Goal: Task Accomplishment & Management: Manage account settings

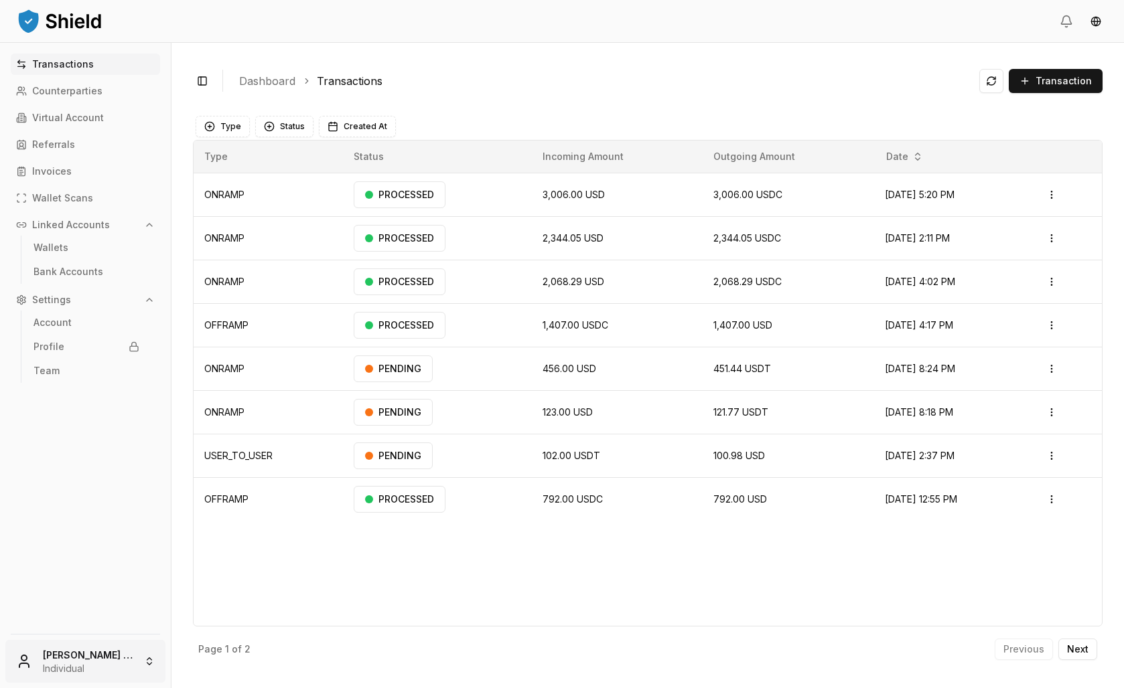
click at [102, 634] on html "Transactions Counterparties Virtual Account Referrals Invoices Wallet Scans Lin…" at bounding box center [562, 344] width 1124 height 688
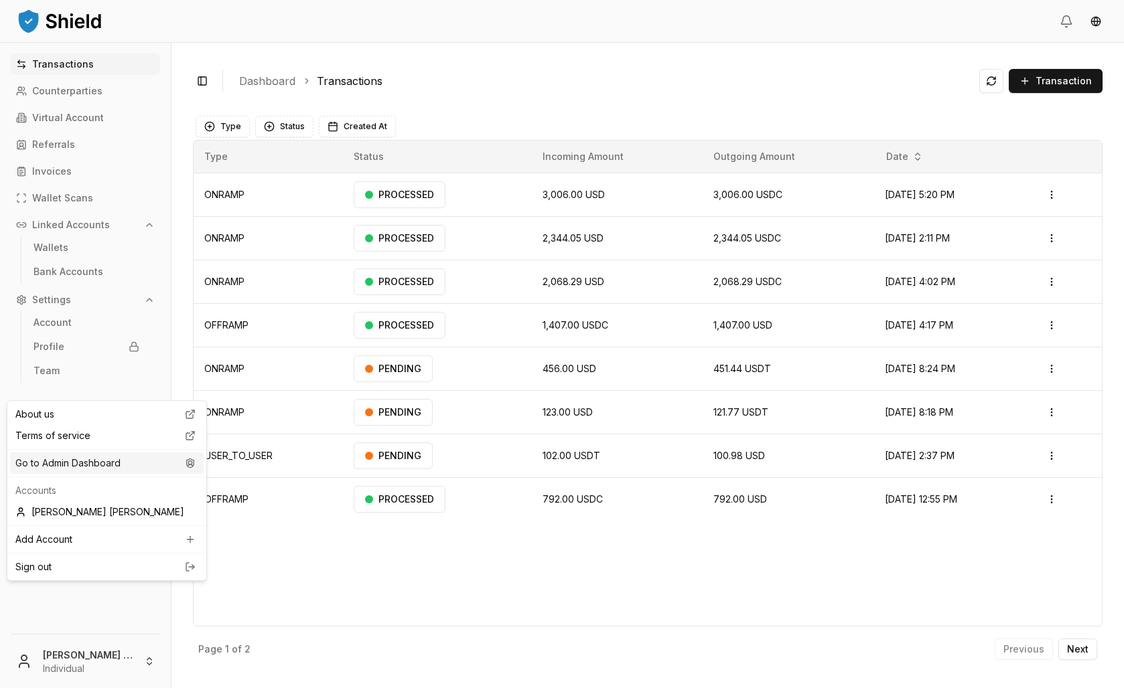
click at [95, 474] on div "Go to Admin Dashboard" at bounding box center [107, 463] width 194 height 21
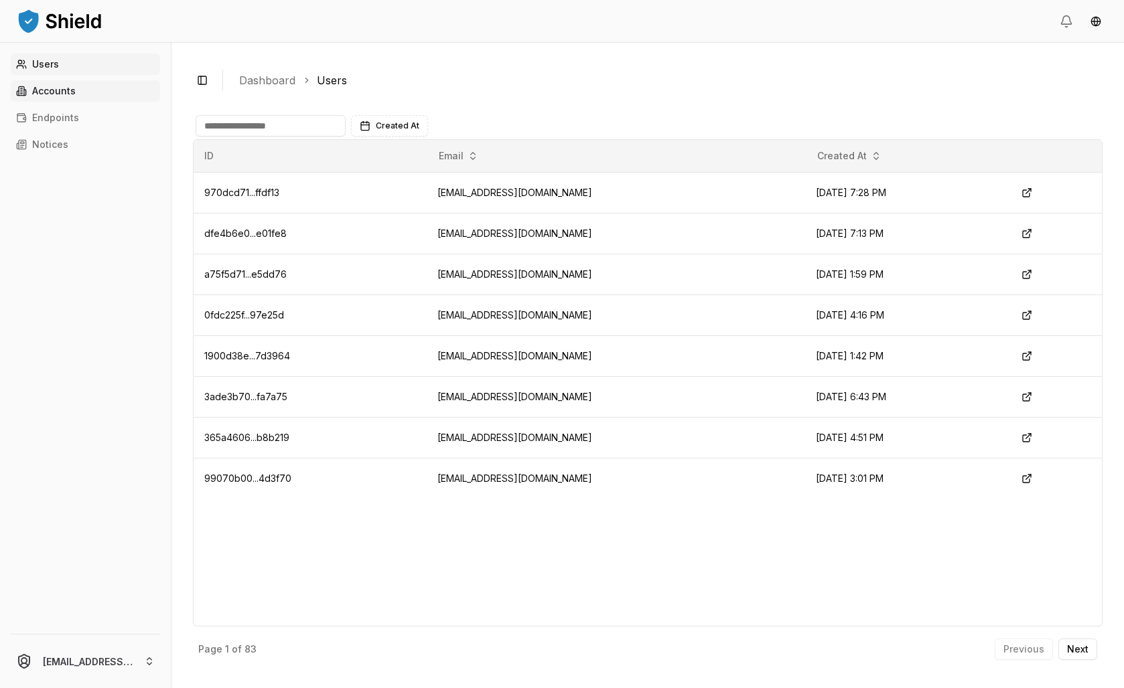
click at [76, 96] on p "Accounts" at bounding box center [54, 90] width 44 height 9
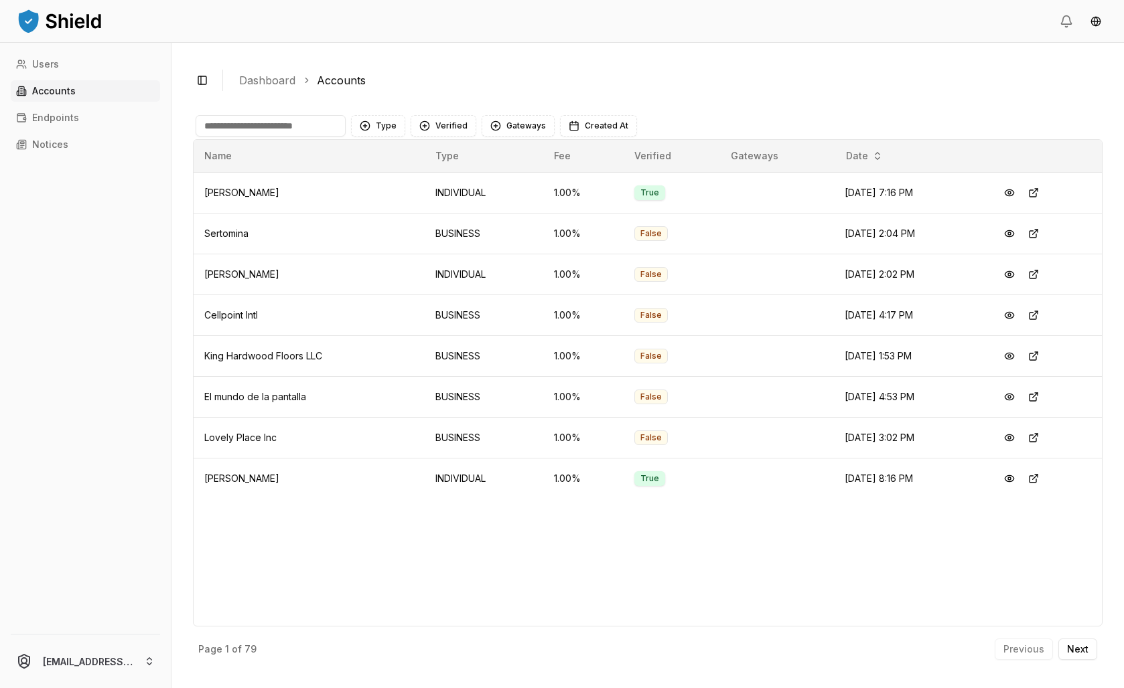
click at [346, 137] on input at bounding box center [271, 125] width 150 height 21
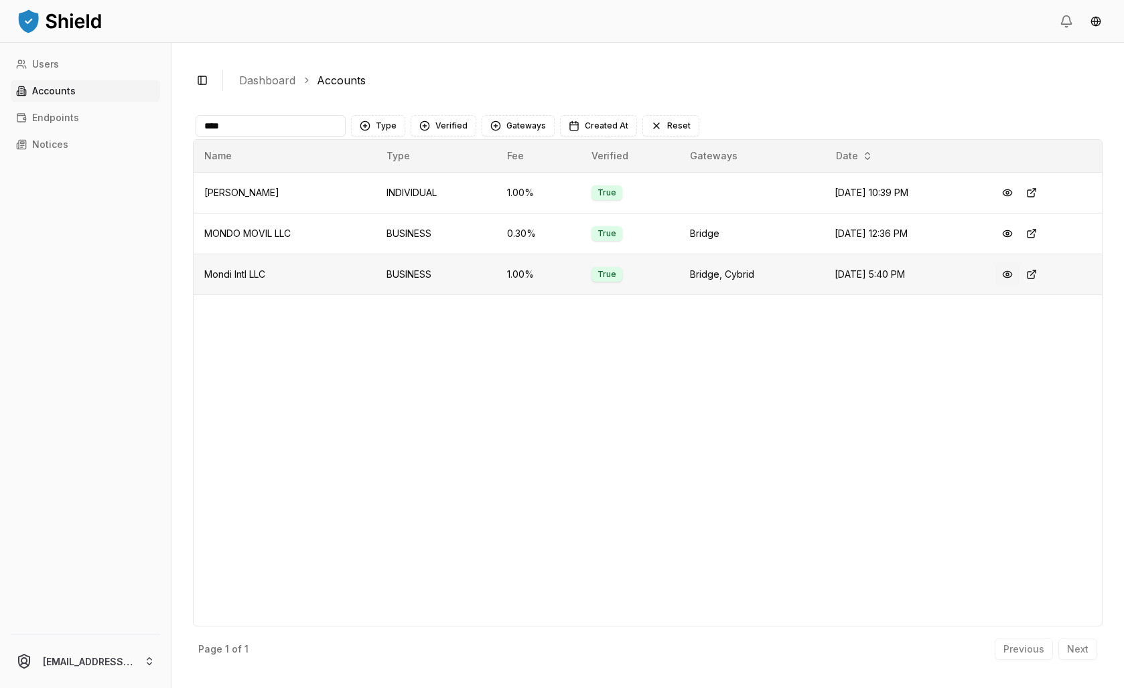
type input "****"
click at [1019, 287] on button at bounding box center [1007, 275] width 24 height 24
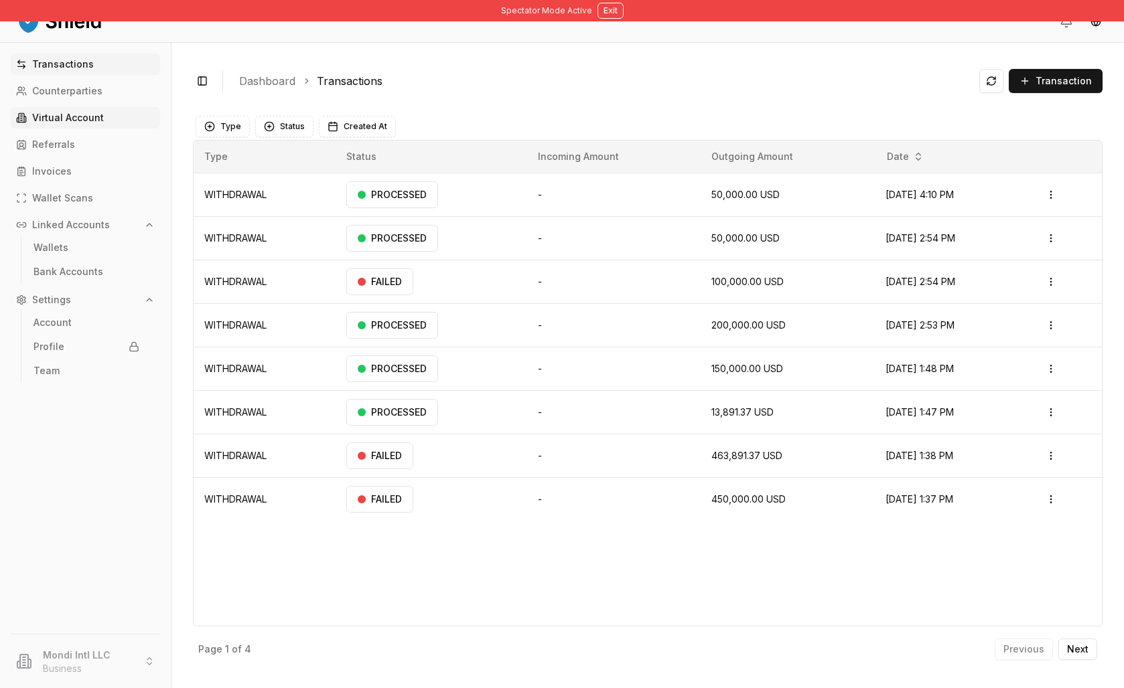
click at [80, 129] on link "Virtual Account" at bounding box center [85, 117] width 149 height 21
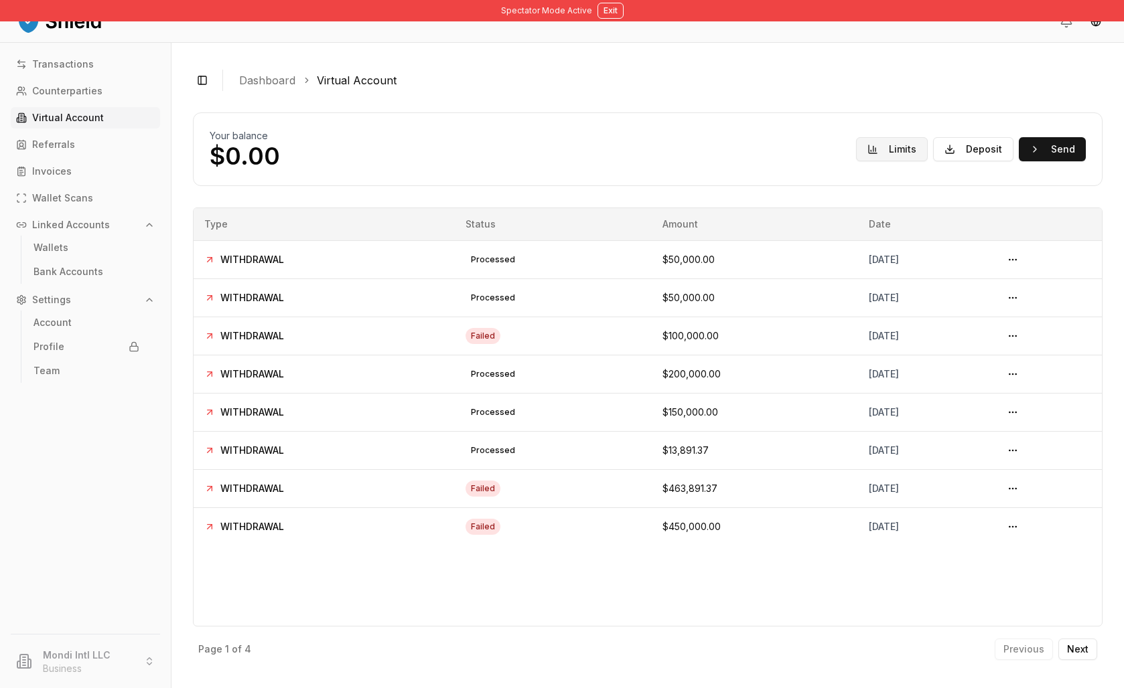
click at [856, 161] on button "Limits" at bounding box center [892, 149] width 72 height 24
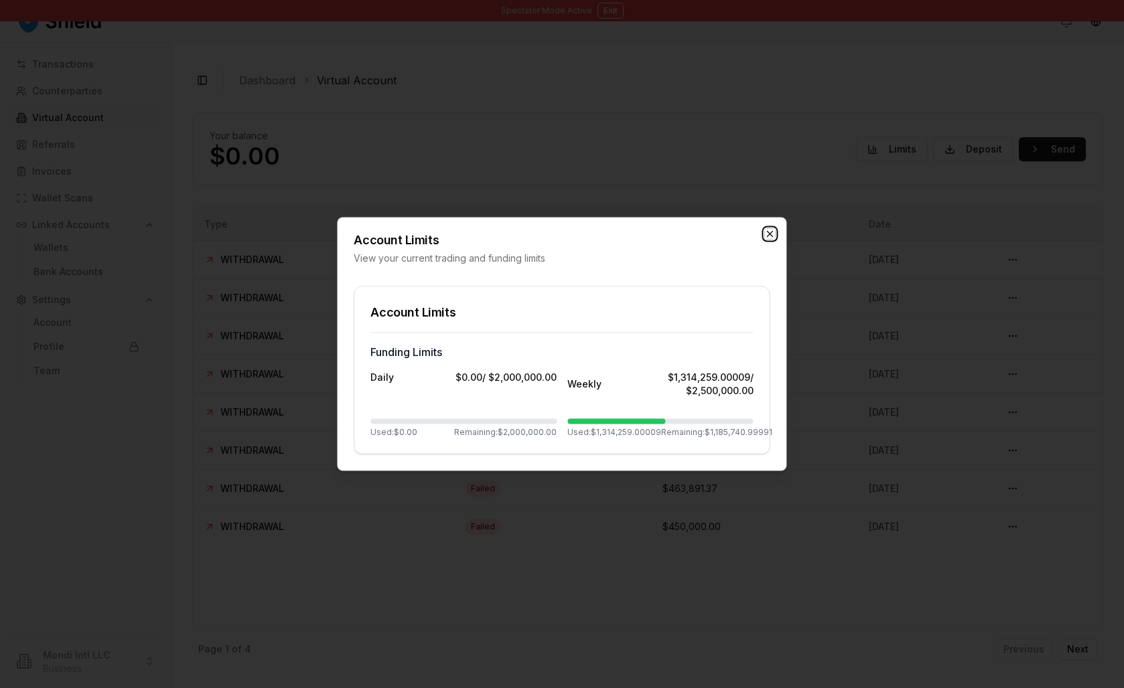
click at [766, 229] on icon "button" at bounding box center [770, 234] width 11 height 11
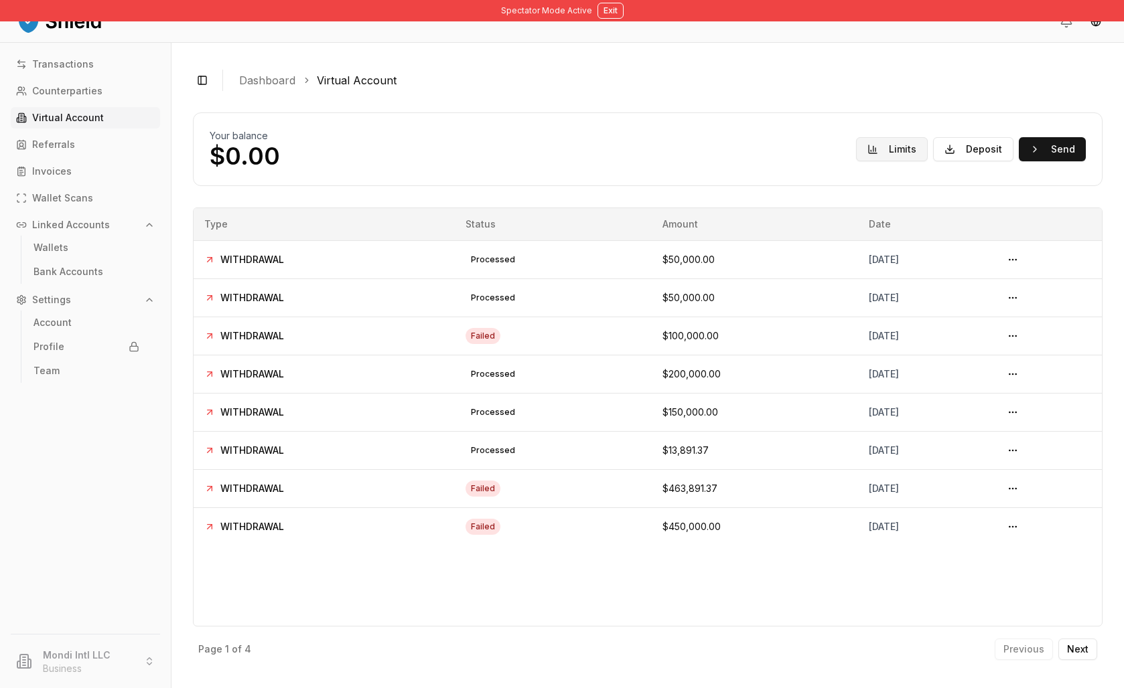
click at [856, 161] on button "Limits" at bounding box center [892, 149] width 72 height 24
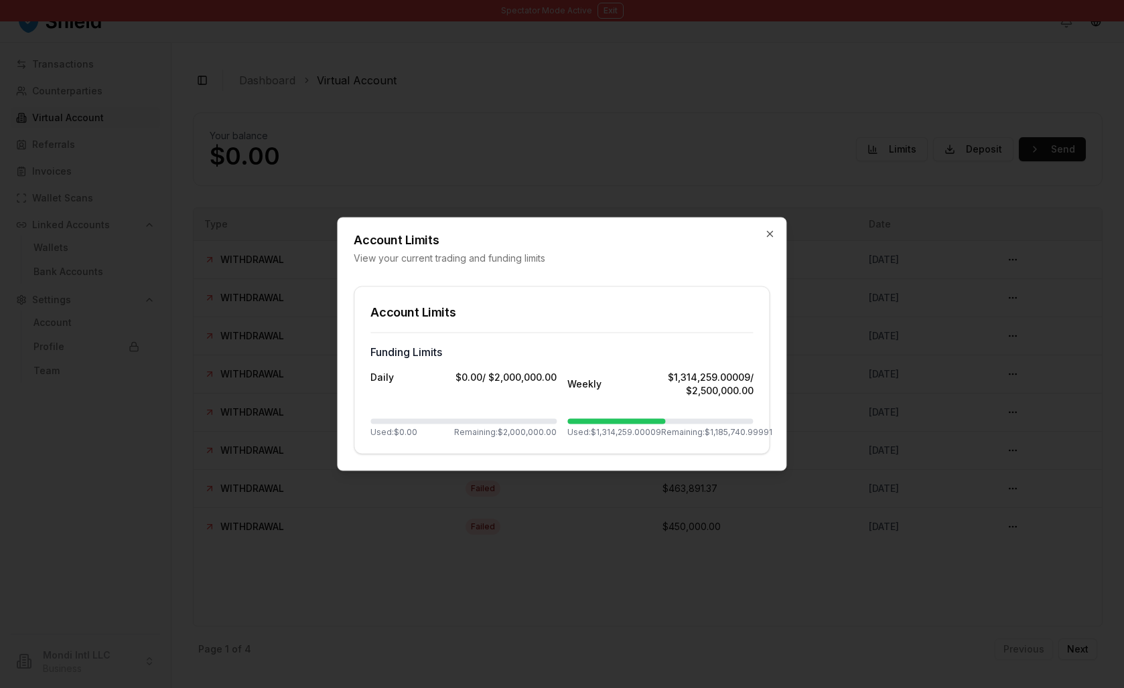
click at [749, 159] on div at bounding box center [562, 344] width 1124 height 688
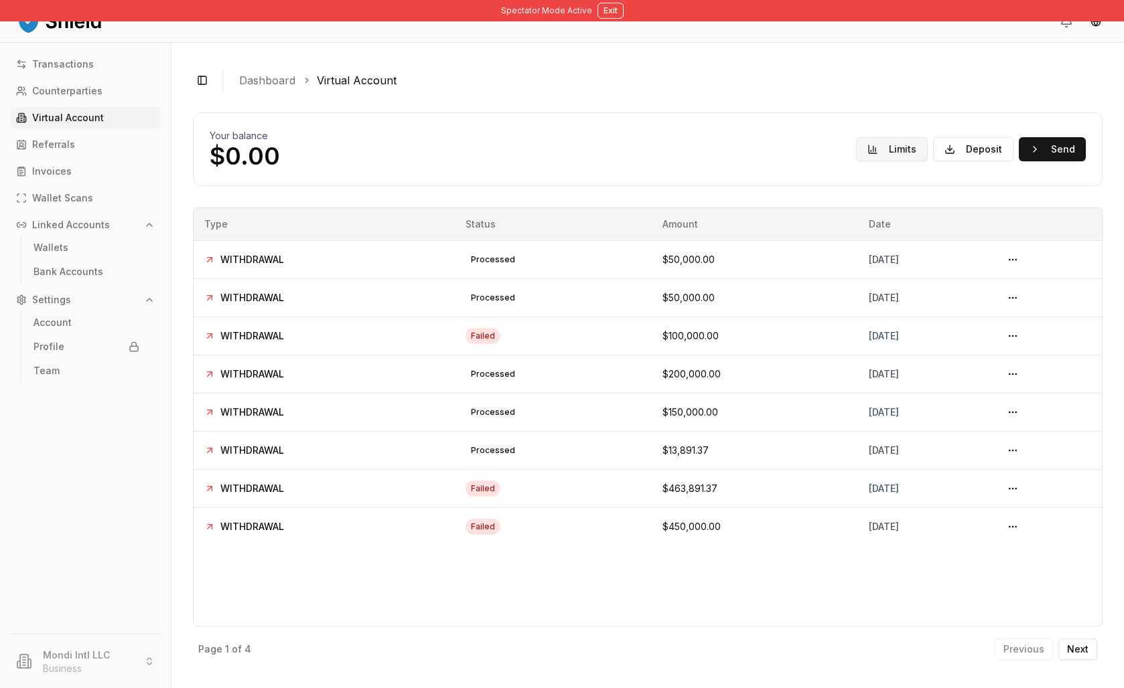
click at [856, 161] on button "Limits" at bounding box center [892, 149] width 72 height 24
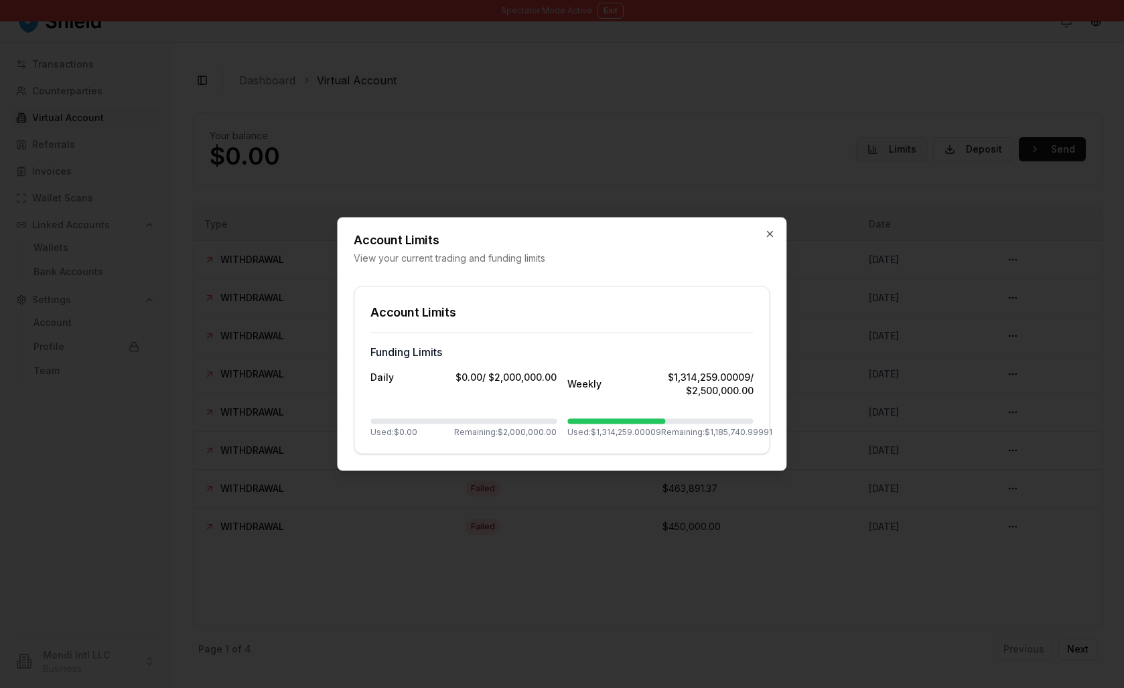
click at [845, 194] on div at bounding box center [562, 344] width 1124 height 688
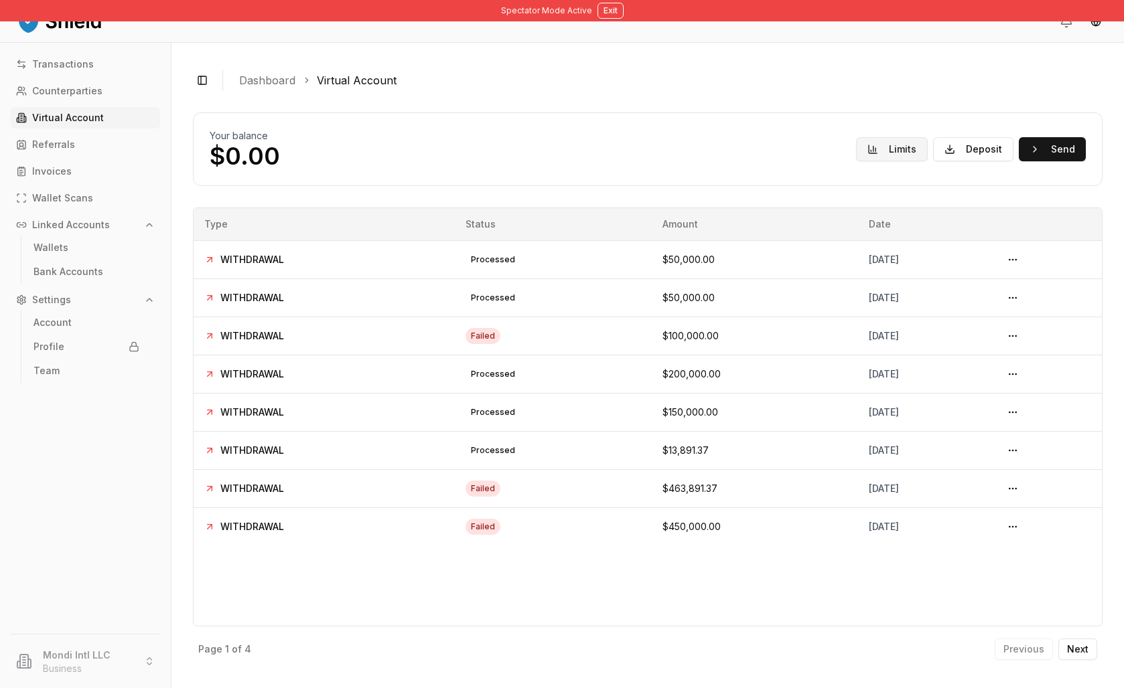
click at [856, 161] on button "Limits" at bounding box center [892, 149] width 72 height 24
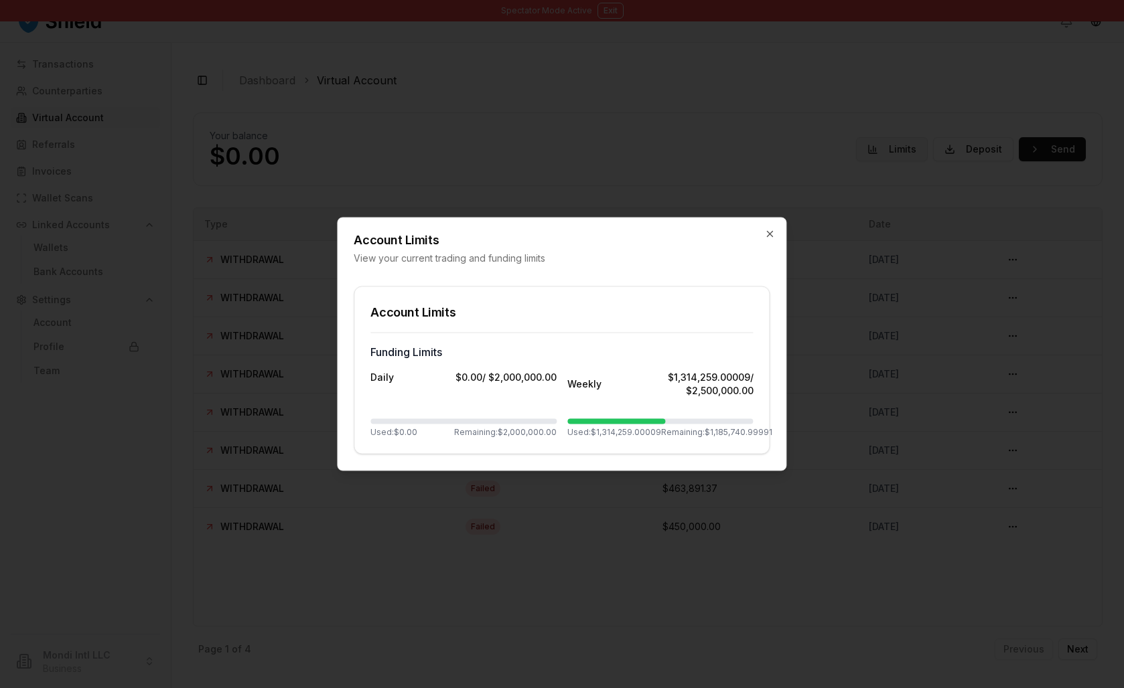
click at [843, 194] on div at bounding box center [562, 344] width 1124 height 688
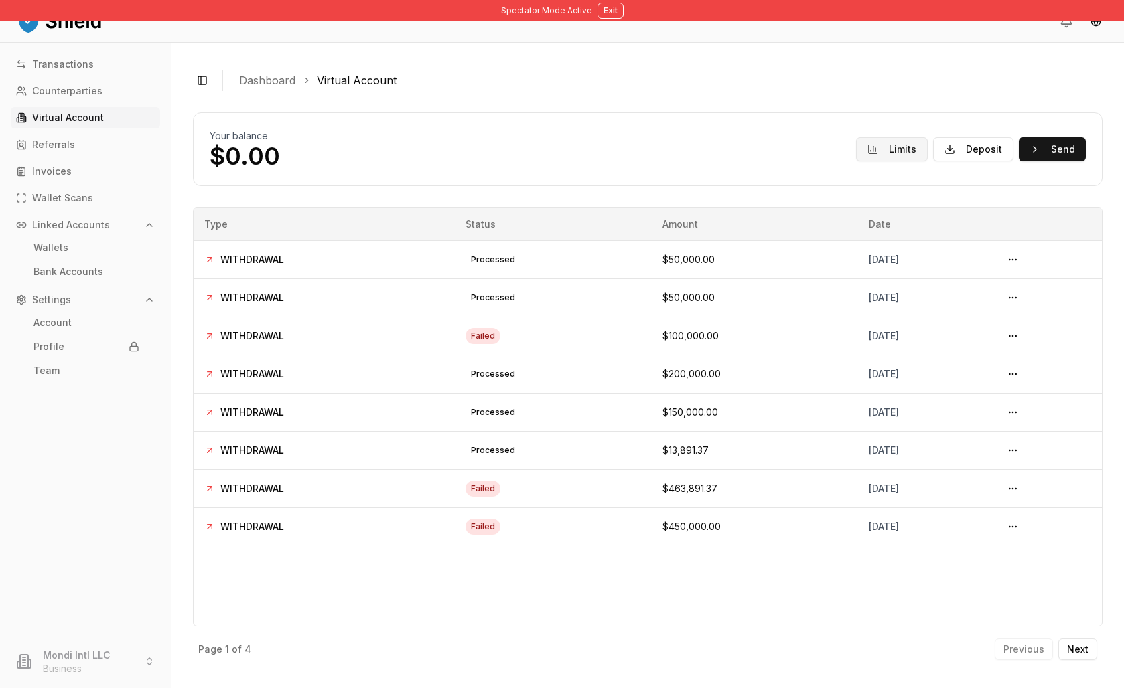
click at [856, 161] on button "Limits" at bounding box center [892, 149] width 72 height 24
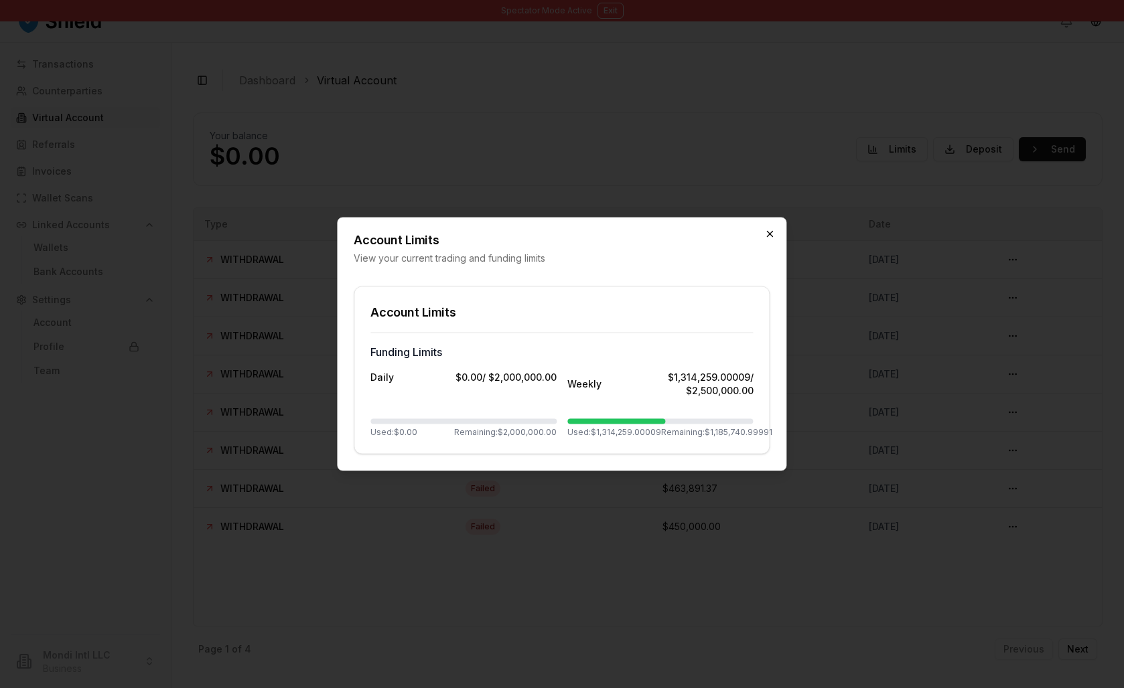
click at [767, 229] on icon "button" at bounding box center [770, 234] width 11 height 11
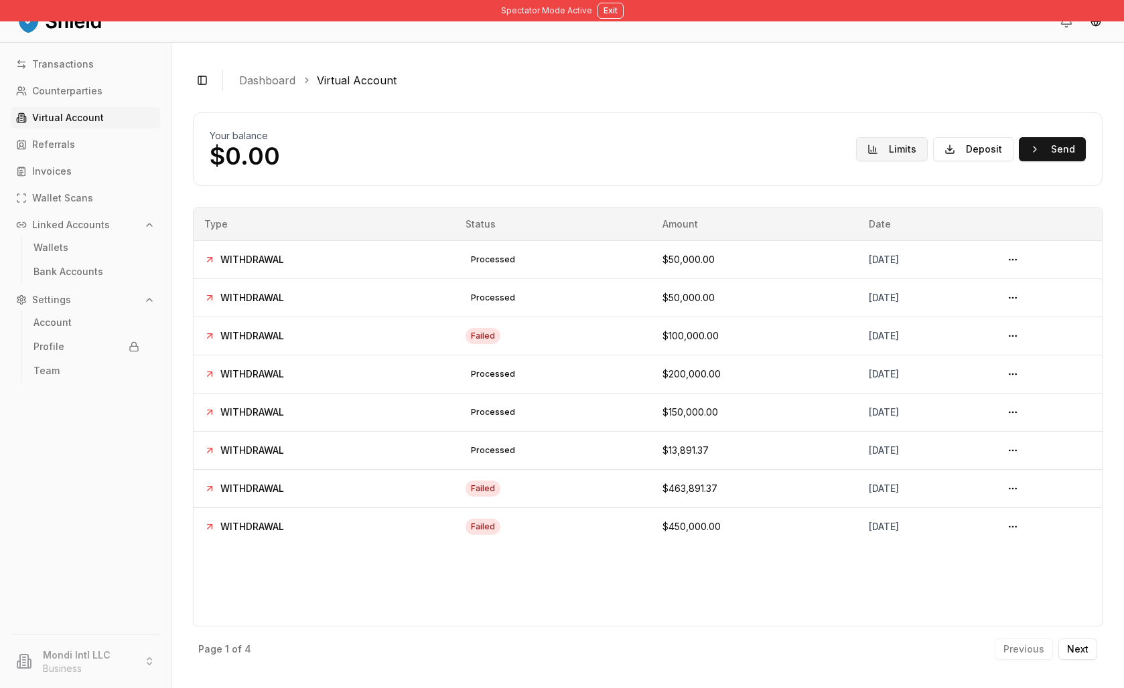
click at [857, 161] on button "Limits" at bounding box center [892, 149] width 72 height 24
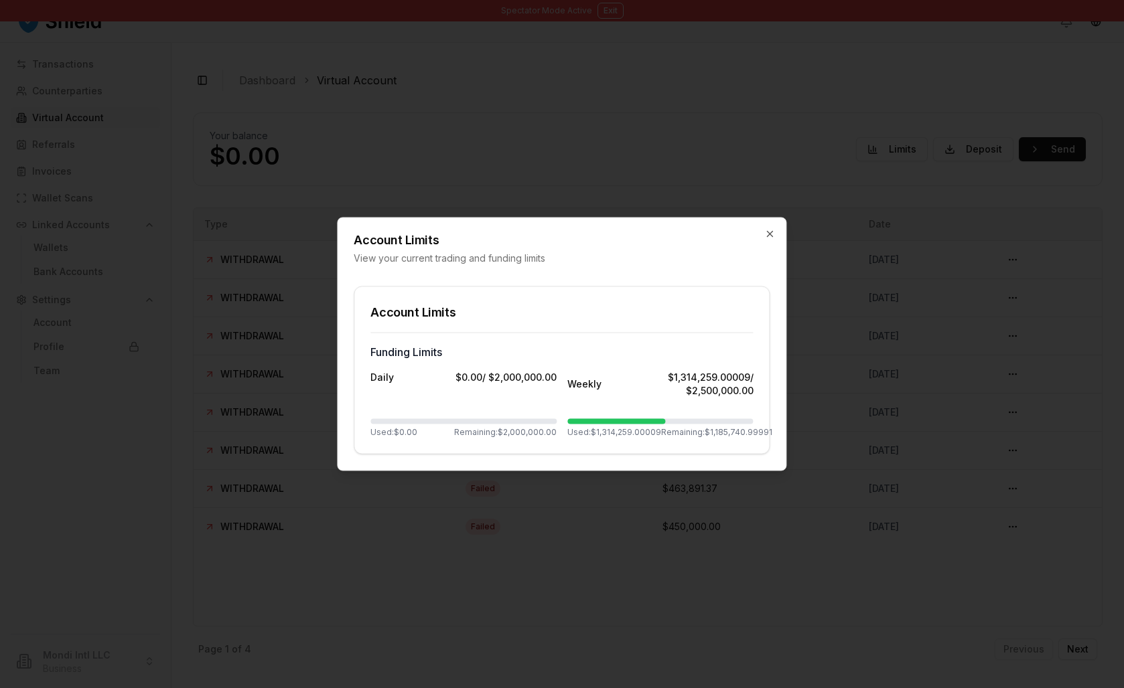
click at [857, 188] on div at bounding box center [562, 344] width 1124 height 688
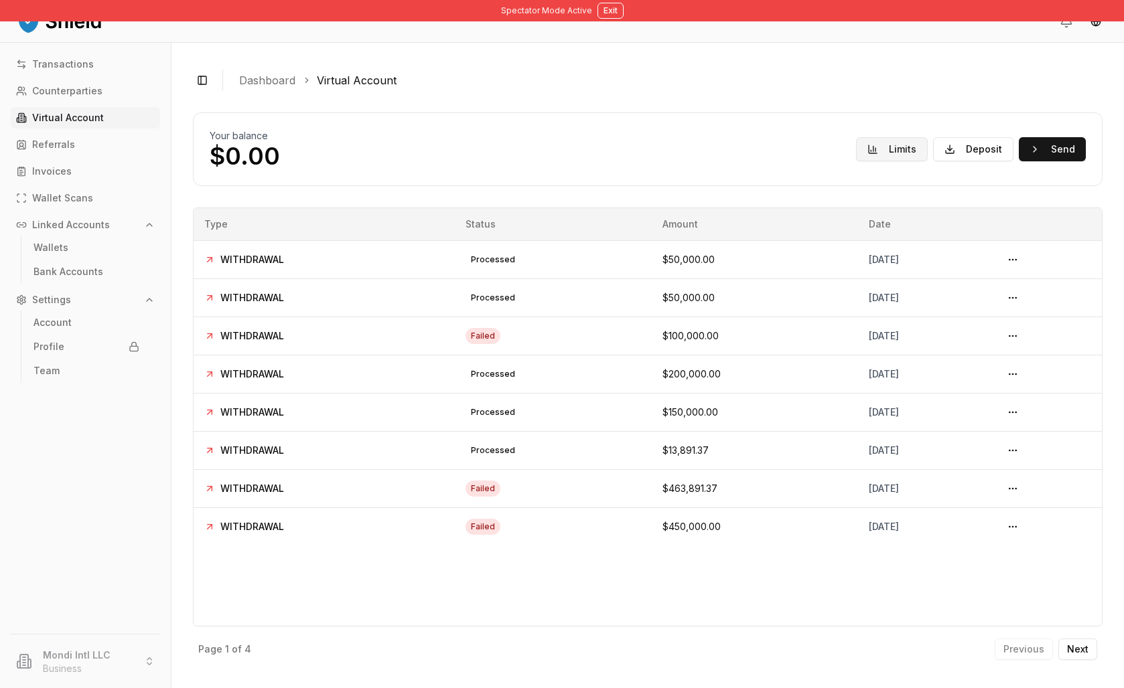
click at [856, 161] on button "Limits" at bounding box center [892, 149] width 72 height 24
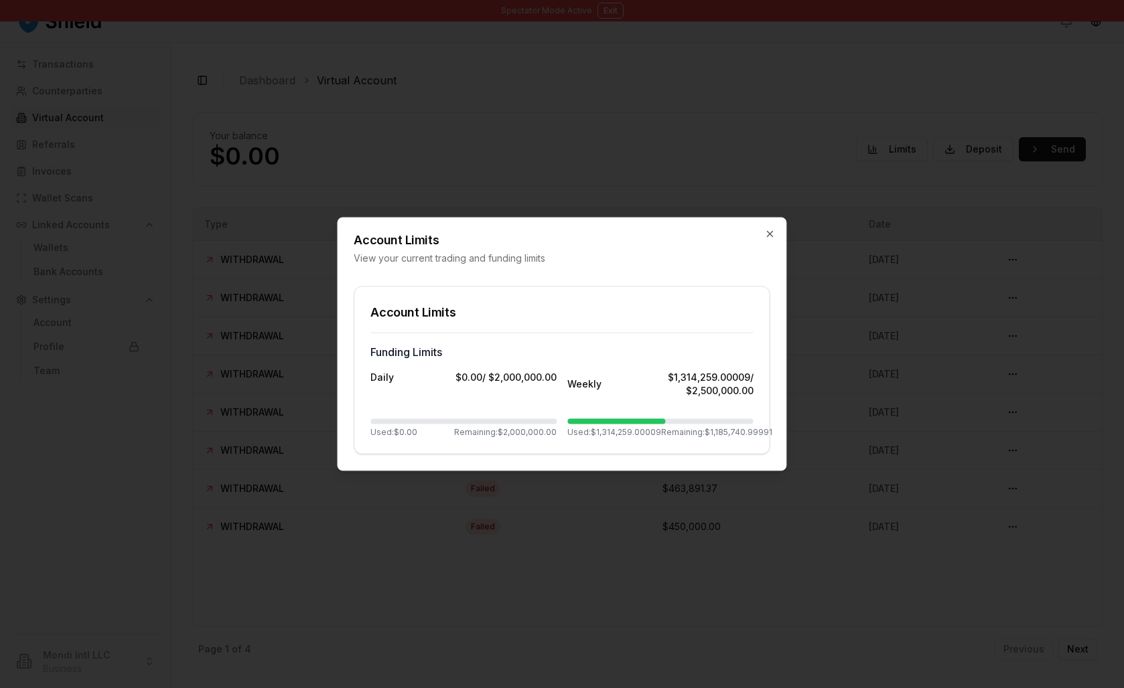
click at [821, 188] on div at bounding box center [562, 344] width 1124 height 688
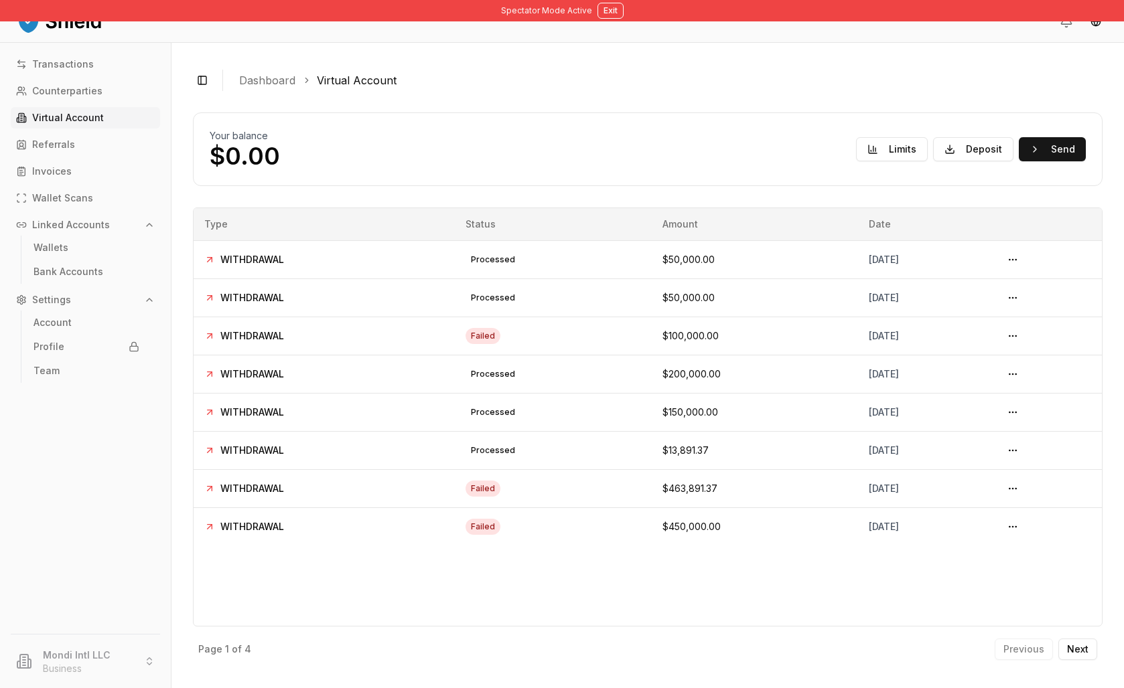
click at [856, 161] on button "Limits" at bounding box center [892, 149] width 72 height 24
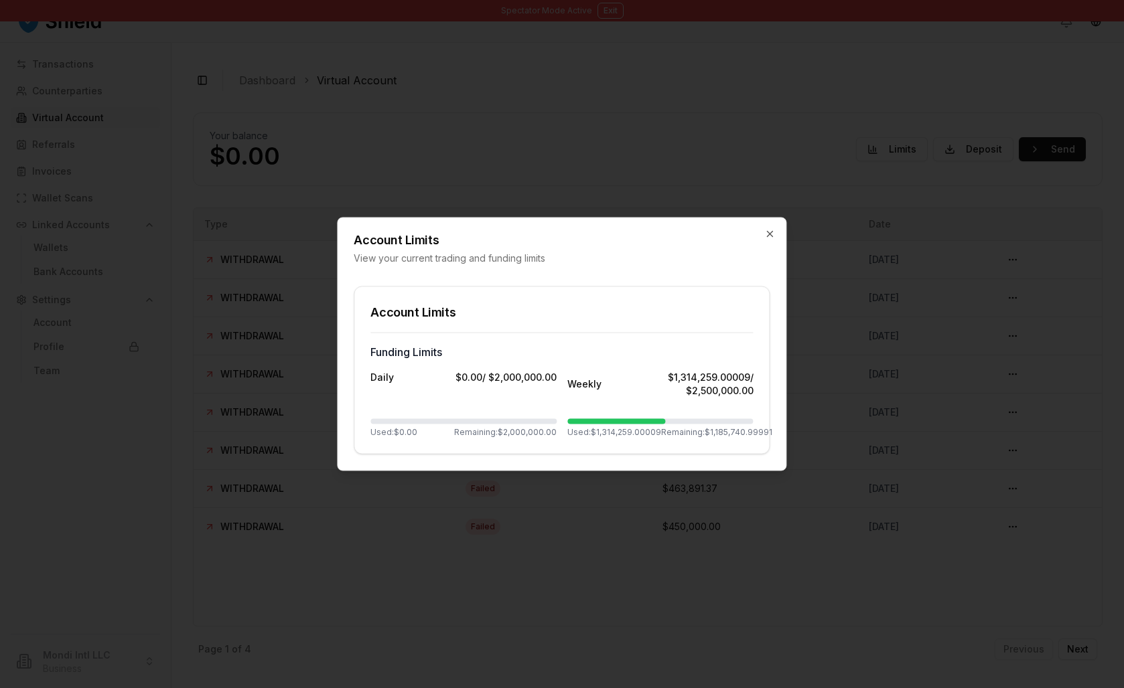
click at [822, 188] on div at bounding box center [562, 344] width 1124 height 688
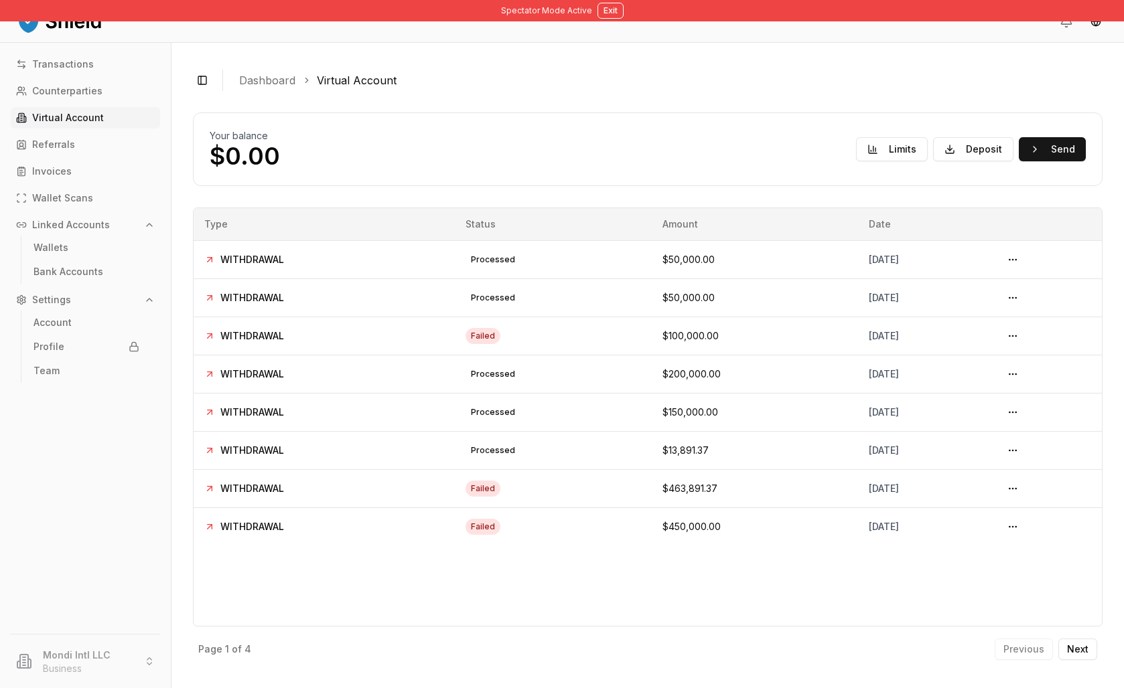
click at [856, 161] on button "Limits" at bounding box center [892, 149] width 72 height 24
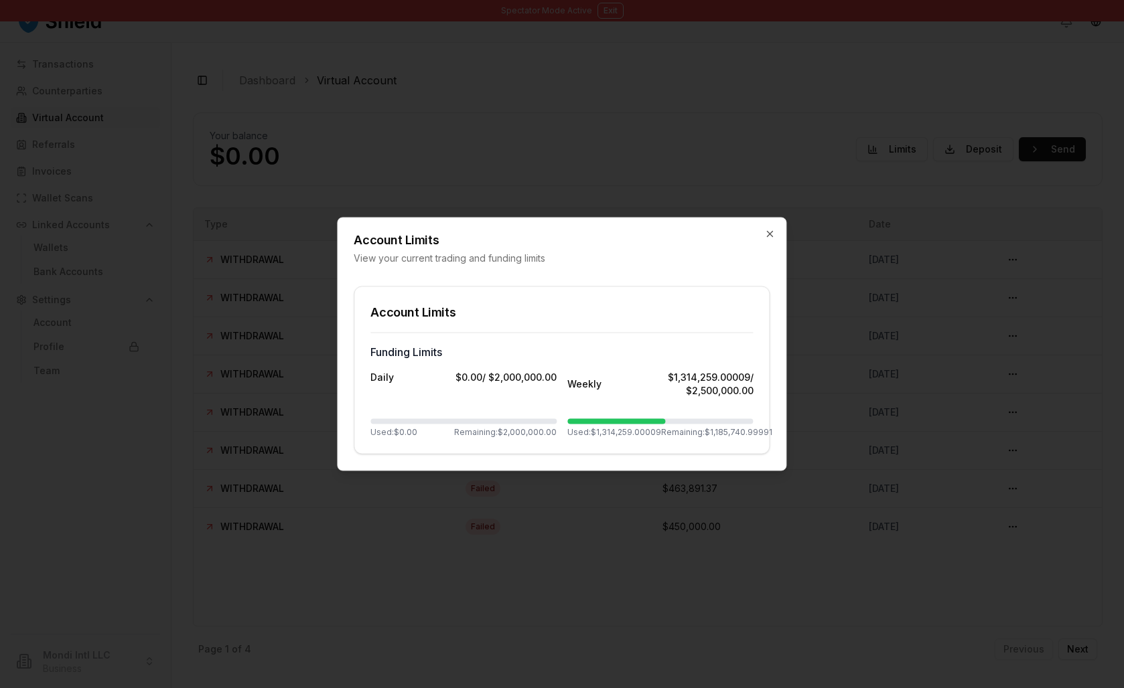
click at [822, 188] on div at bounding box center [562, 344] width 1124 height 688
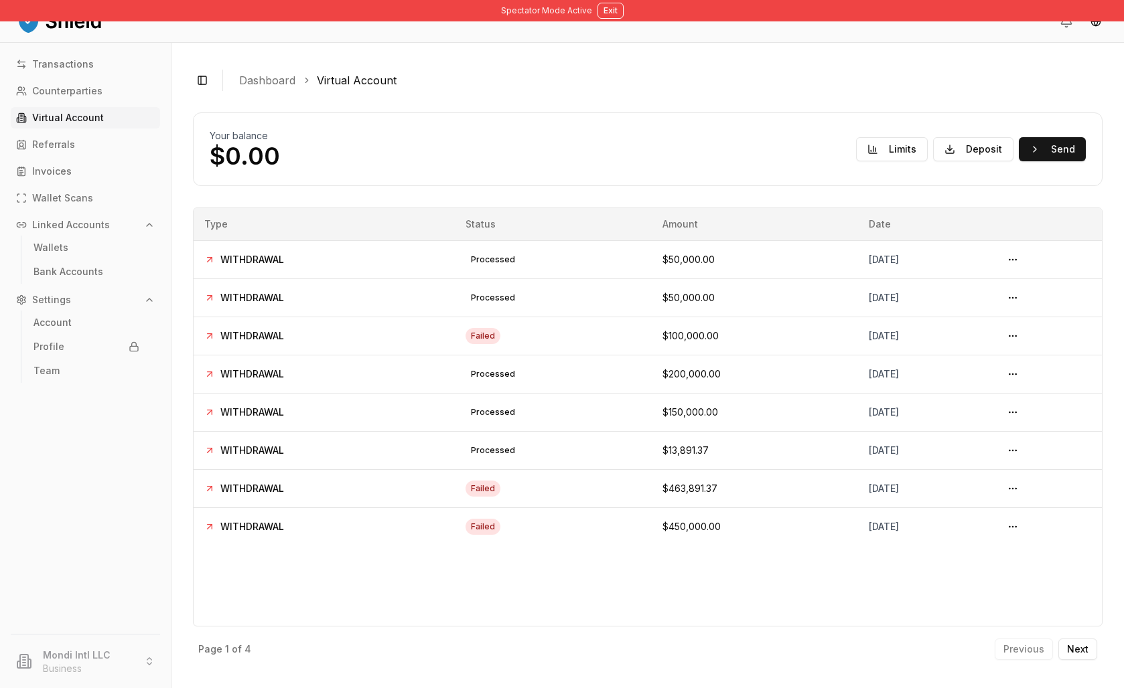
click at [117, 128] on div "Transactions Counterparties Virtual Account Referrals Invoices Wallet Scans Lin…" at bounding box center [85, 336] width 171 height 565
click at [117, 102] on link "Counterparties" at bounding box center [85, 90] width 149 height 21
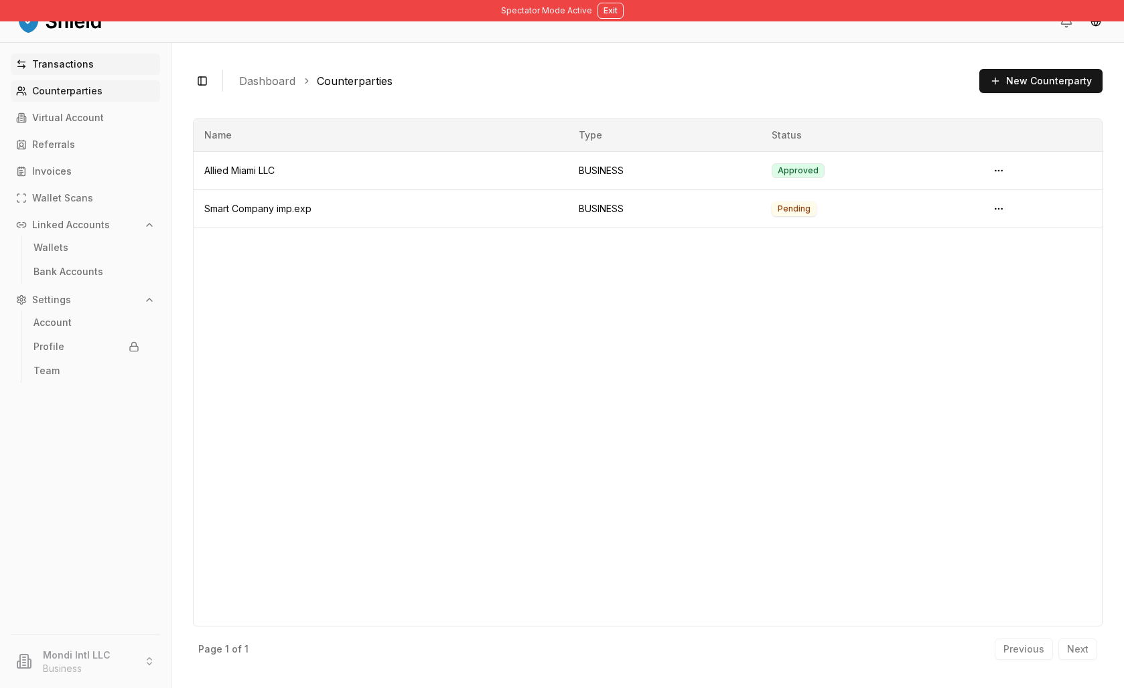
click at [94, 69] on p "Transactions" at bounding box center [63, 64] width 62 height 9
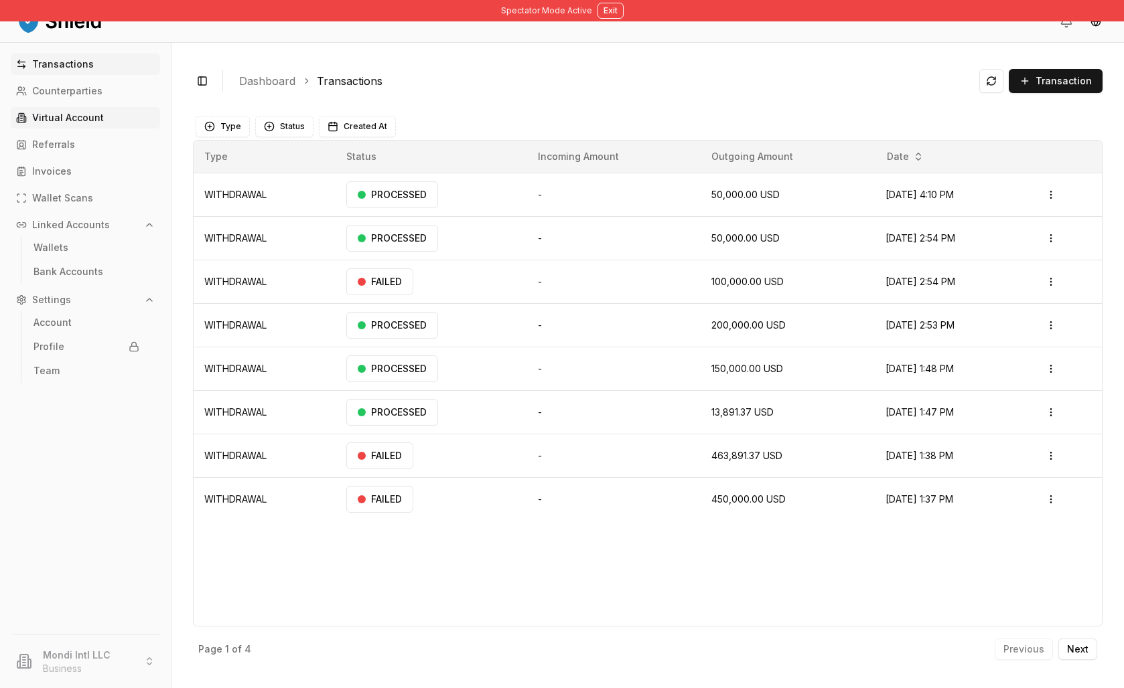
click at [99, 123] on p "Virtual Account" at bounding box center [68, 117] width 72 height 9
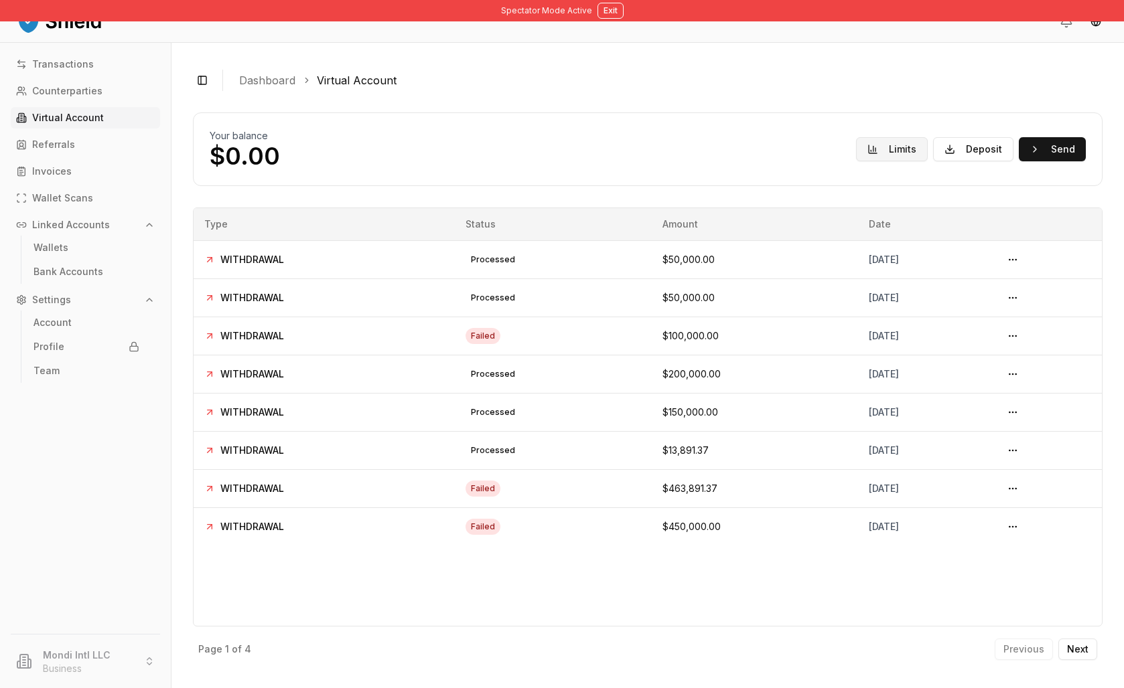
click at [856, 161] on button "Limits" at bounding box center [892, 149] width 72 height 24
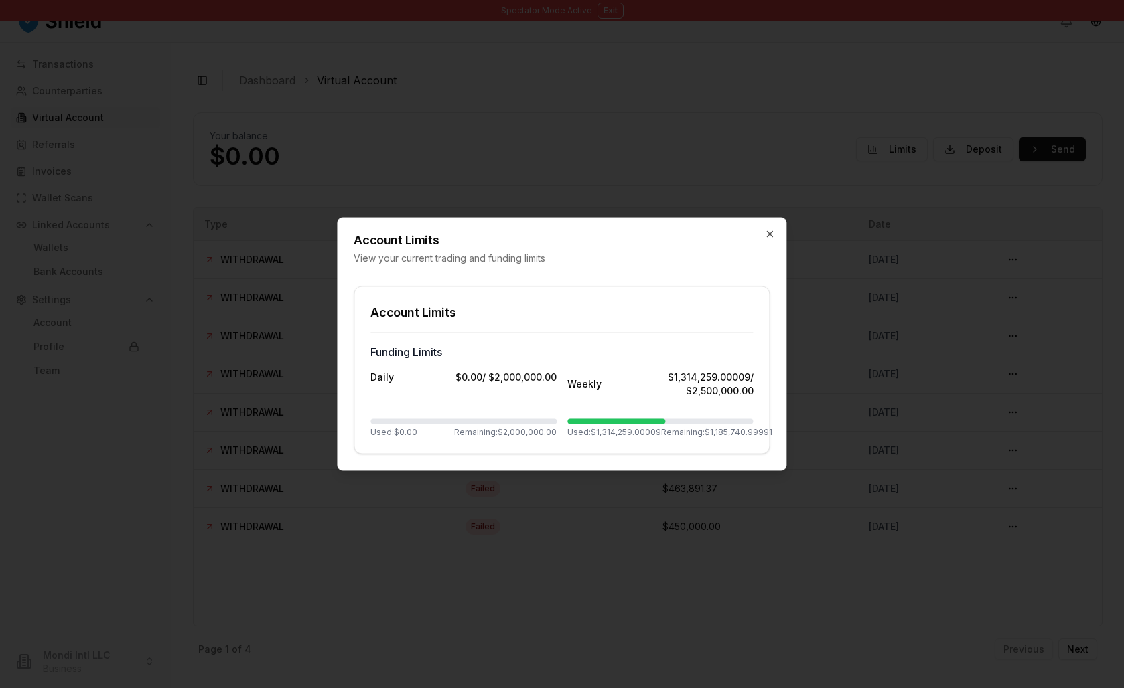
click at [755, 218] on div "Account Limits View your current trading and funding limits" at bounding box center [562, 241] width 448 height 47
click at [765, 229] on icon "button" at bounding box center [770, 234] width 11 height 11
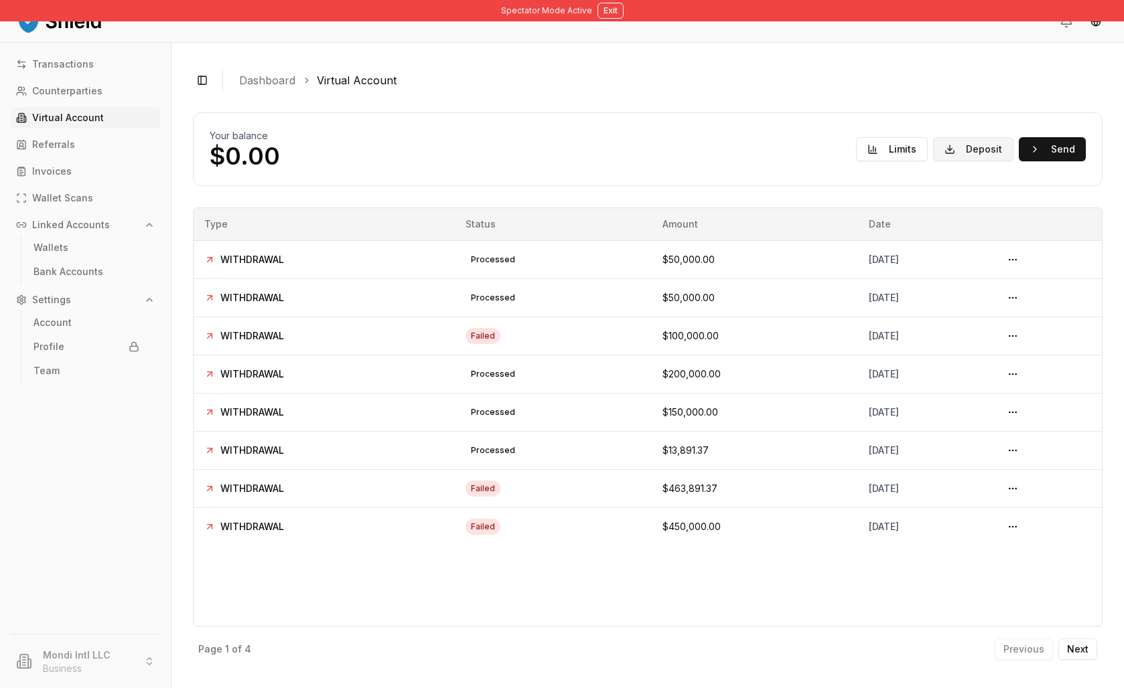
click at [948, 161] on button "Deposit" at bounding box center [973, 149] width 80 height 24
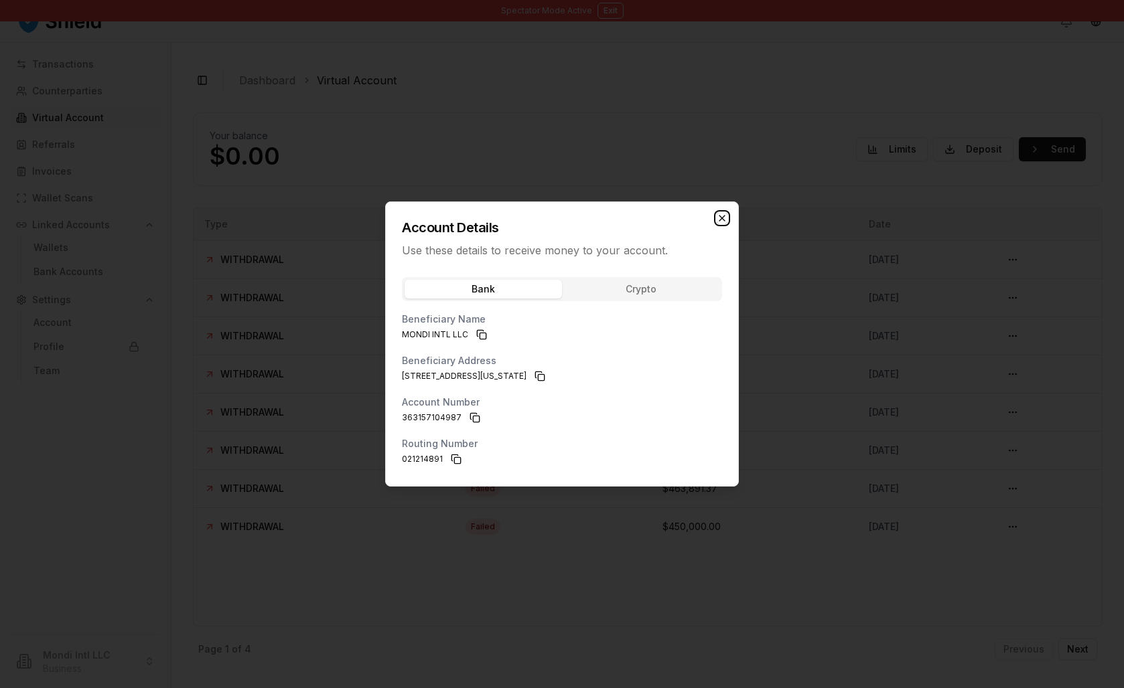
click at [725, 216] on icon "button" at bounding box center [721, 218] width 5 height 5
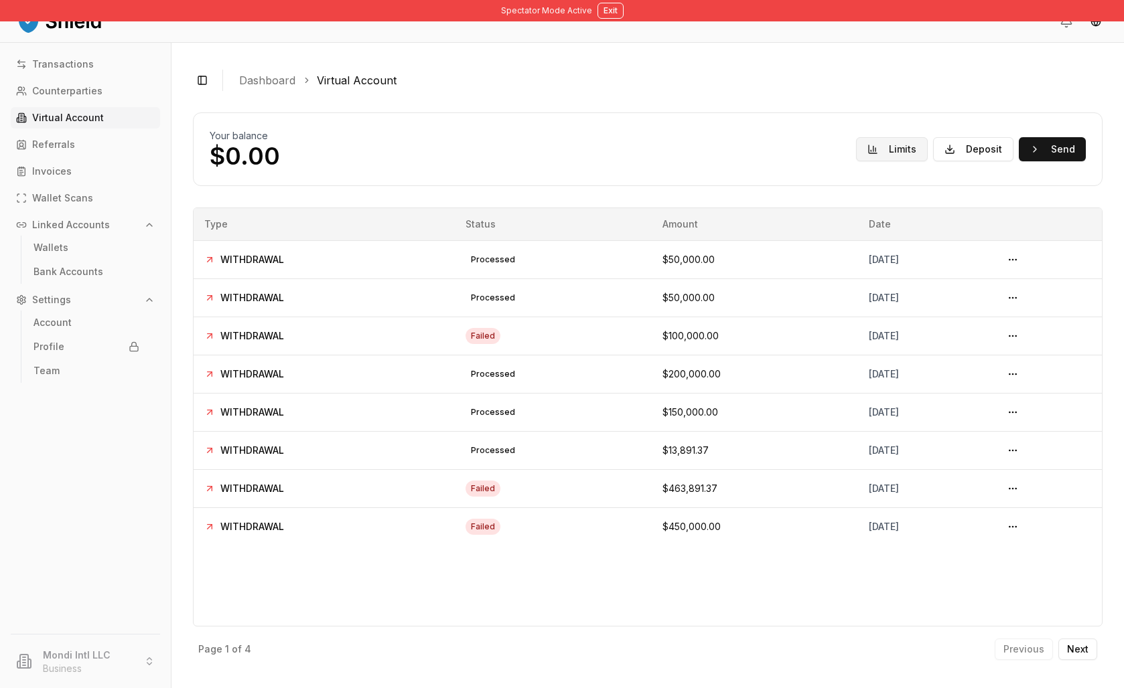
click at [856, 161] on button "Limits" at bounding box center [892, 149] width 72 height 24
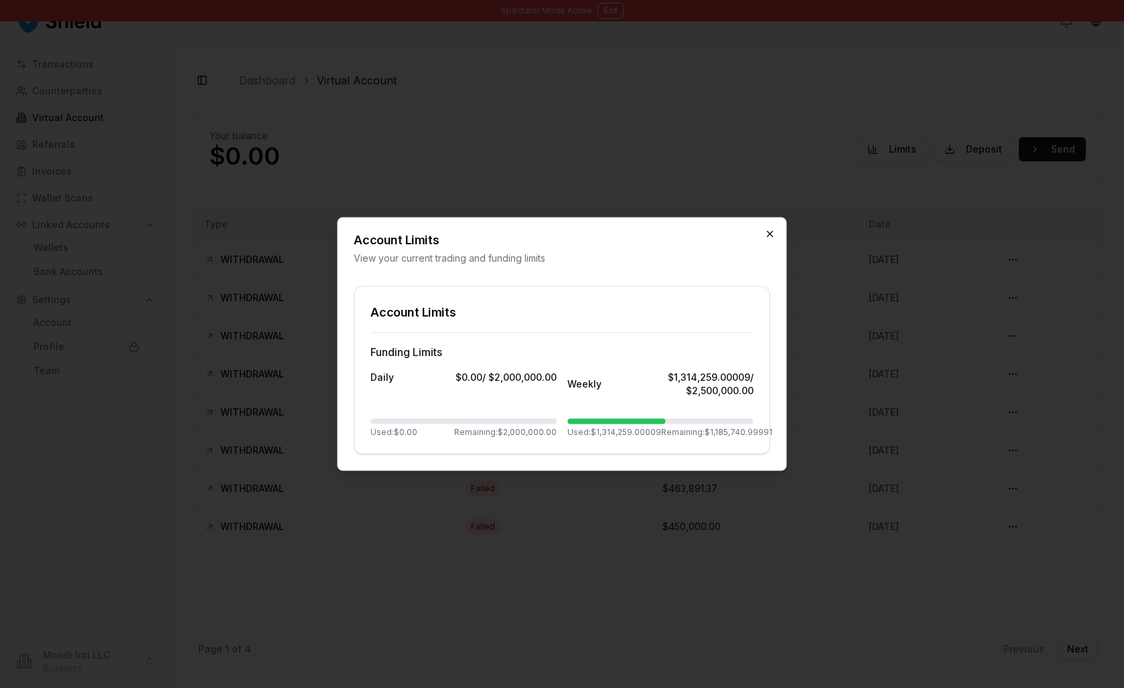
click at [769, 229] on icon "button" at bounding box center [770, 234] width 11 height 11
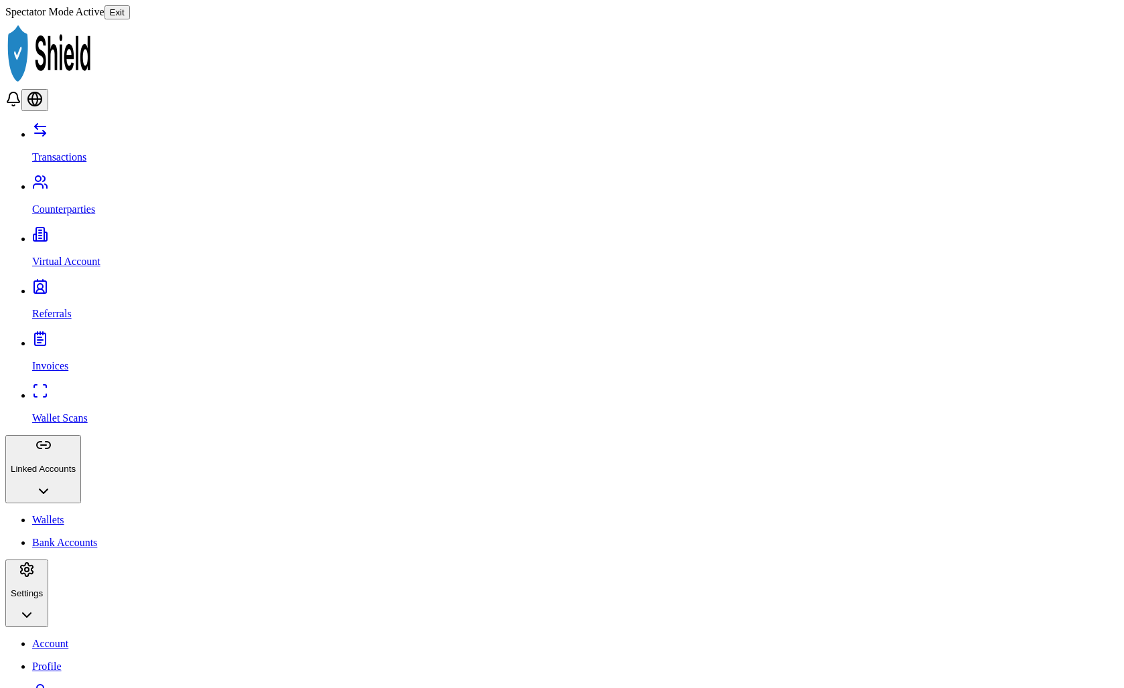
click at [130, 18] on button "Exit" at bounding box center [116, 12] width 25 height 14
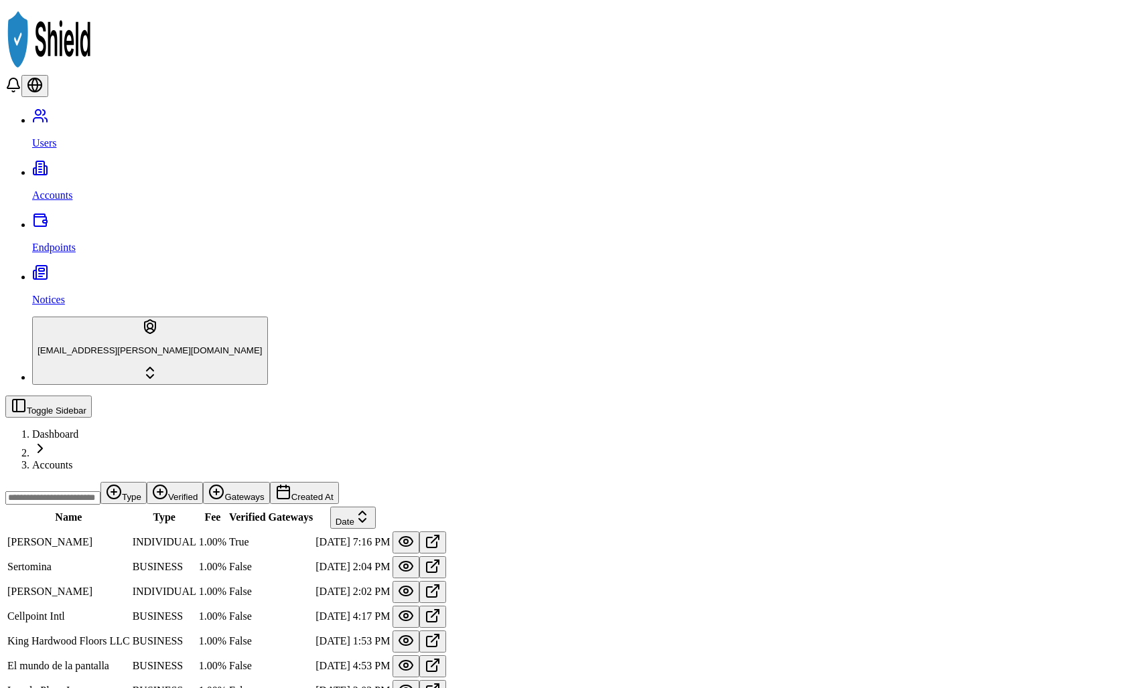
click at [117, 219] on link "Endpoints" at bounding box center [575, 236] width 1086 height 35
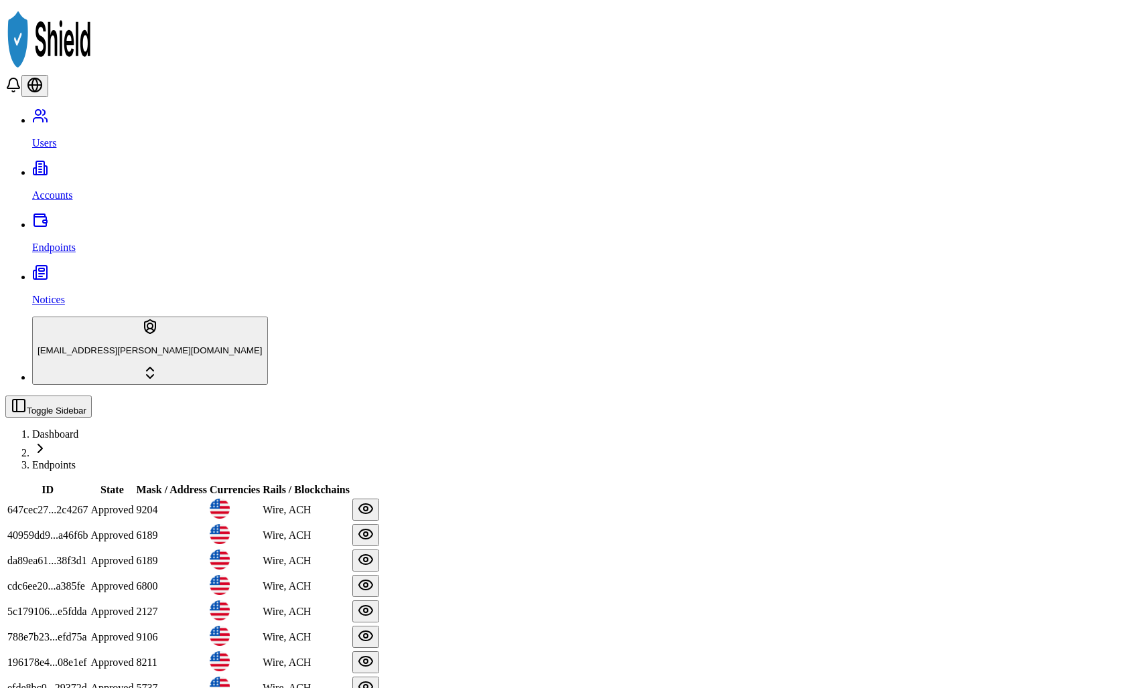
click at [119, 167] on link "Accounts" at bounding box center [575, 184] width 1086 height 35
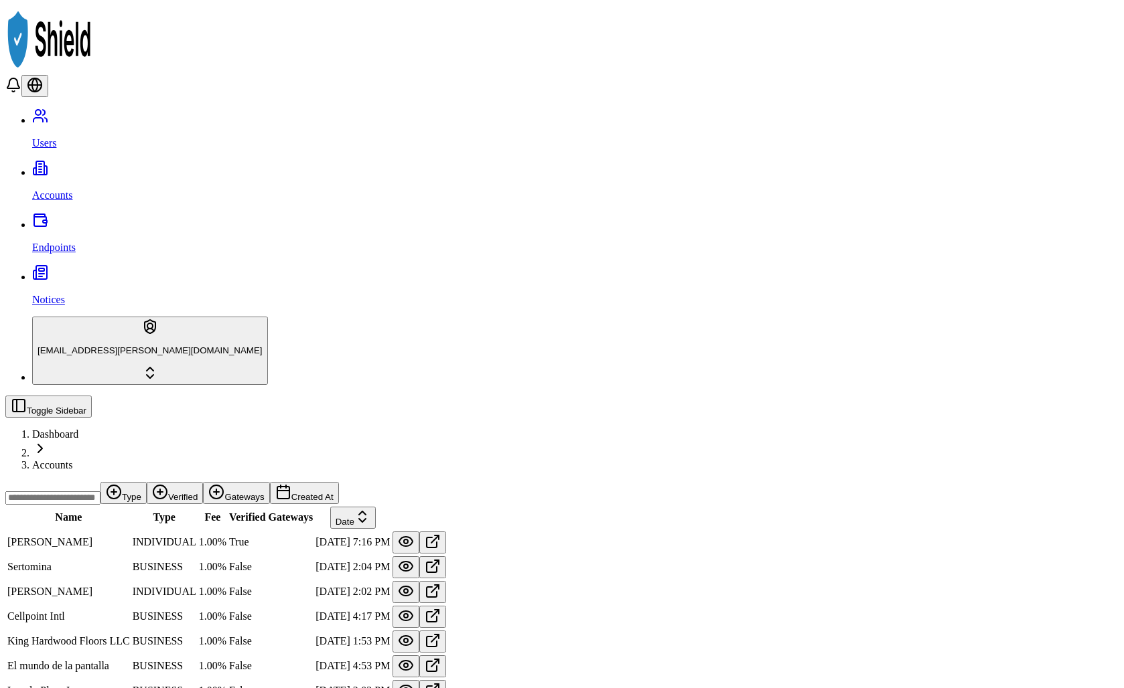
click at [100, 492] on input at bounding box center [52, 498] width 95 height 13
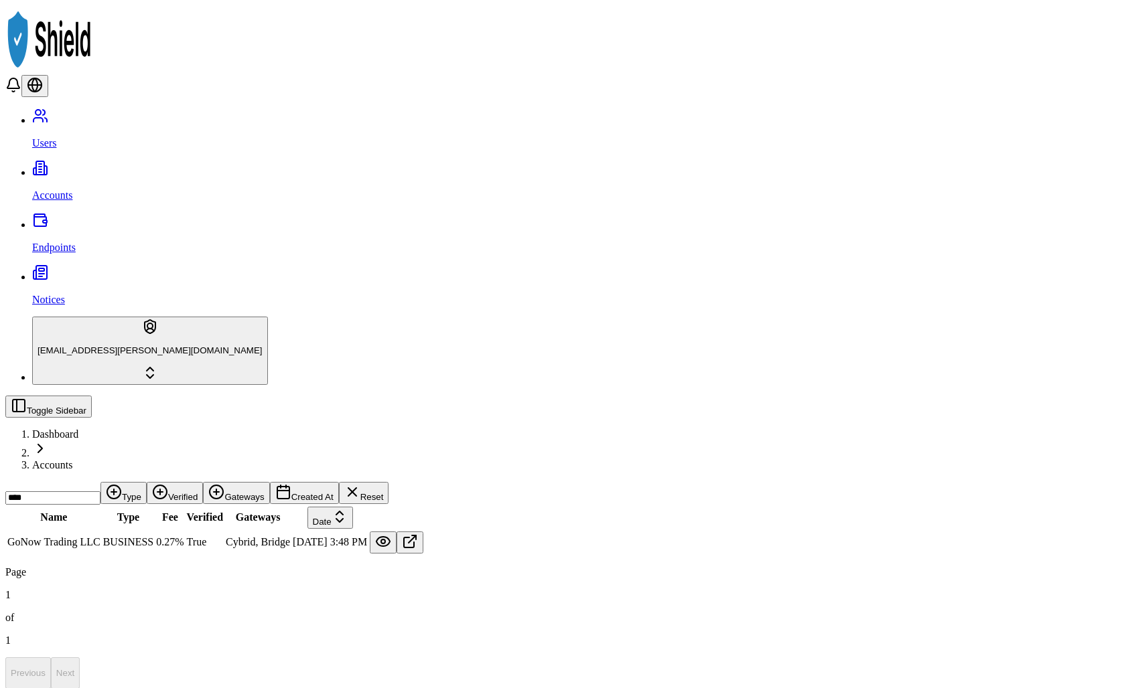
type input "****"
click at [396, 532] on button at bounding box center [383, 543] width 27 height 22
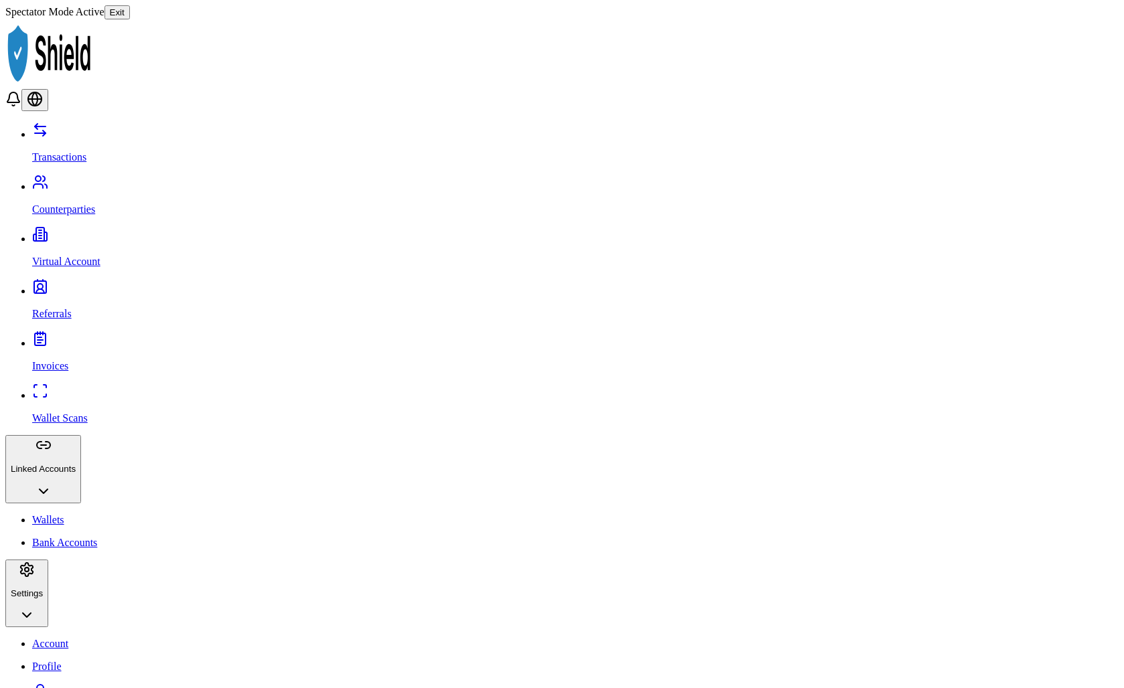
click at [84, 256] on p "Virtual Account" at bounding box center [575, 262] width 1086 height 12
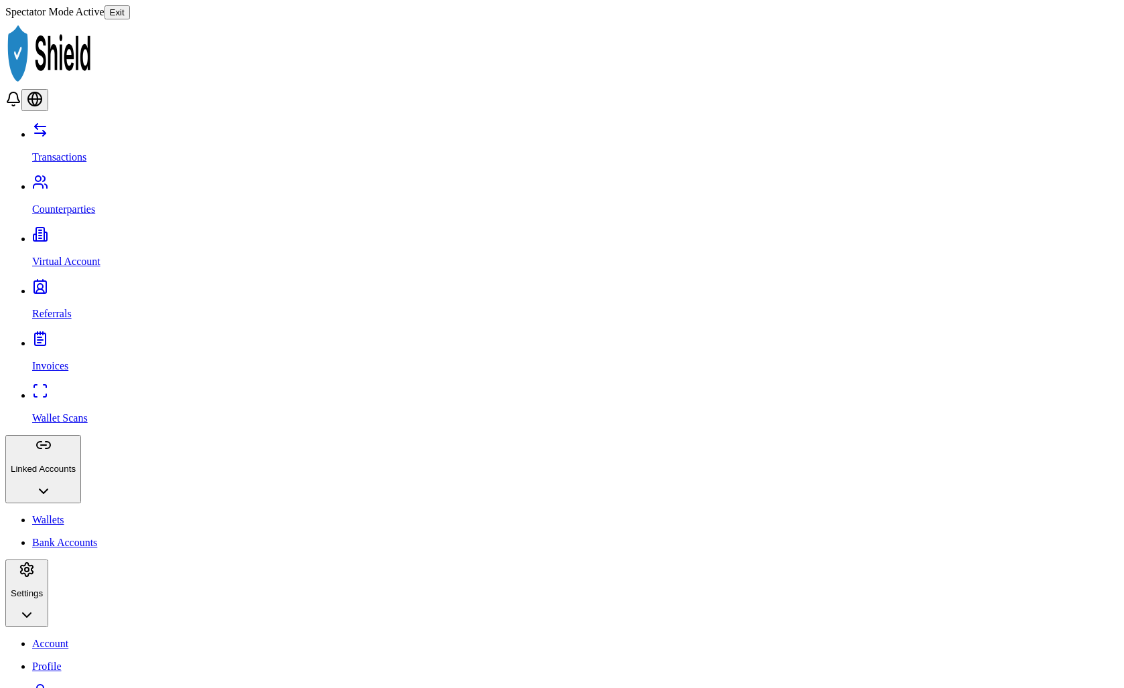
click at [130, 9] on button "Exit" at bounding box center [116, 12] width 25 height 14
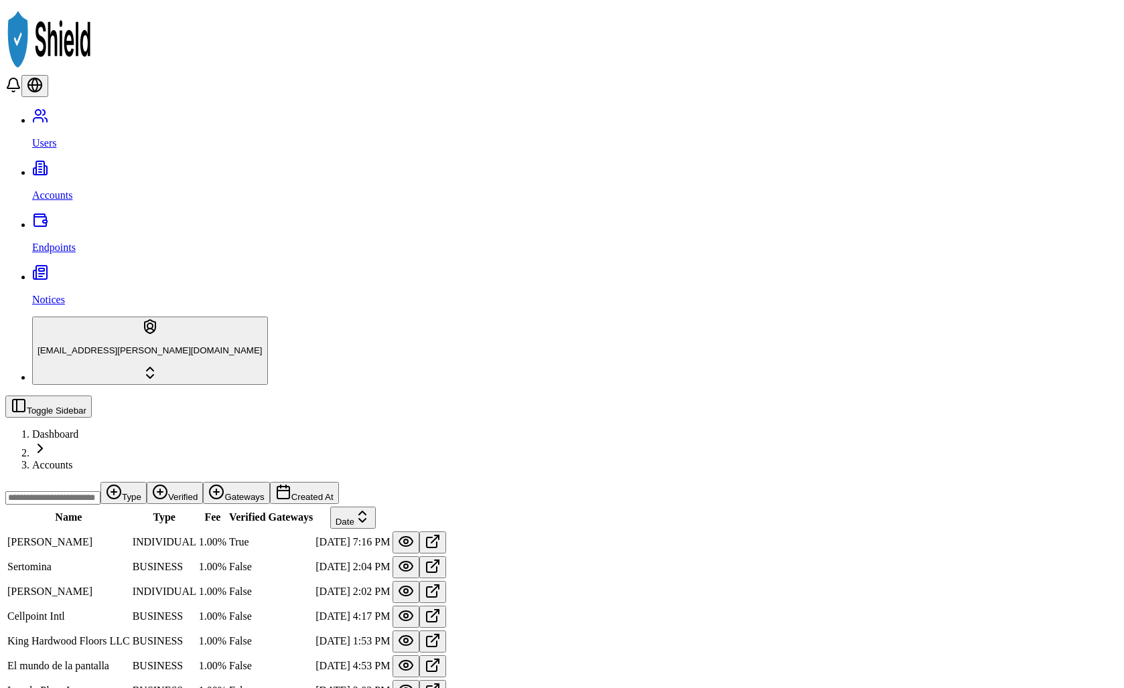
click at [66, 643] on html "Users Accounts Endpoints Notices [EMAIL_ADDRESS][PERSON_NAME][DOMAIN_NAME] Togg…" at bounding box center [562, 434] width 1124 height 868
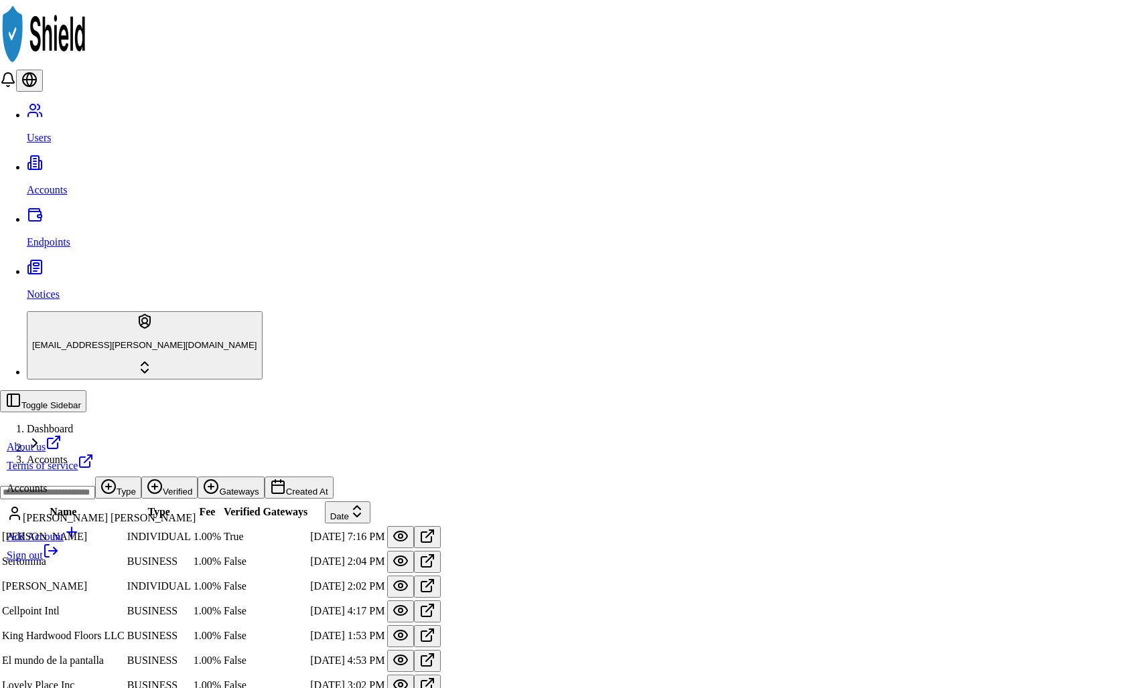
click at [103, 524] on div "[PERSON_NAME] [PERSON_NAME]" at bounding box center [101, 515] width 189 height 19
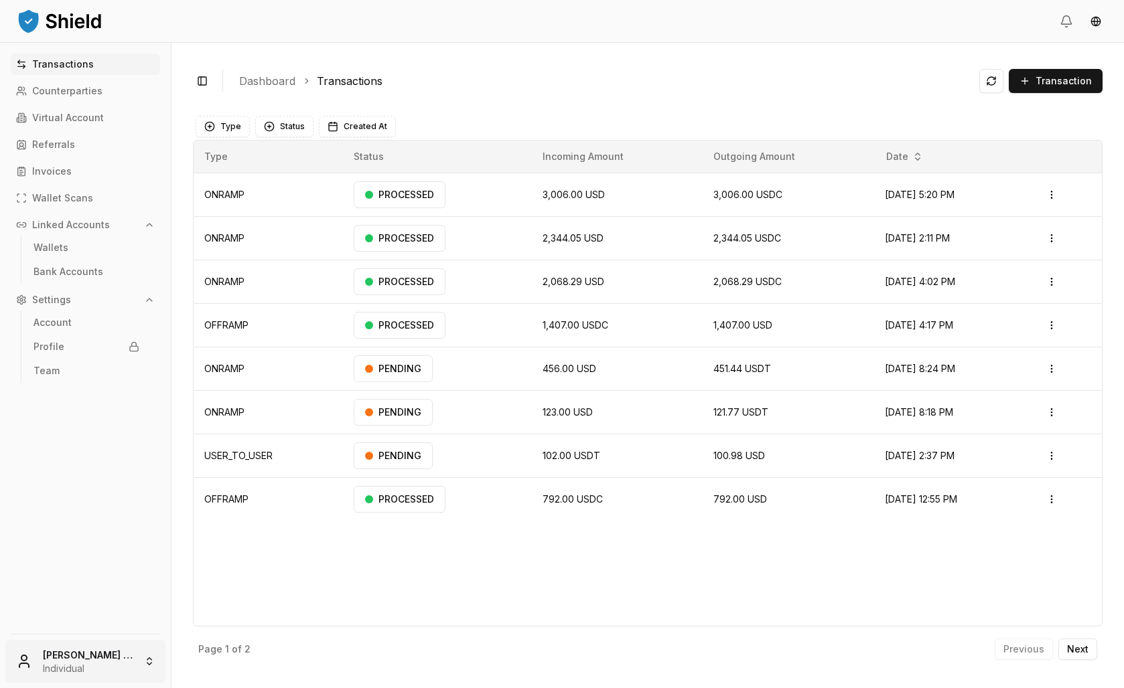
click at [96, 644] on html "Transactions Counterparties Virtual Account Referrals Invoices Wallet Scans Lin…" at bounding box center [562, 344] width 1124 height 688
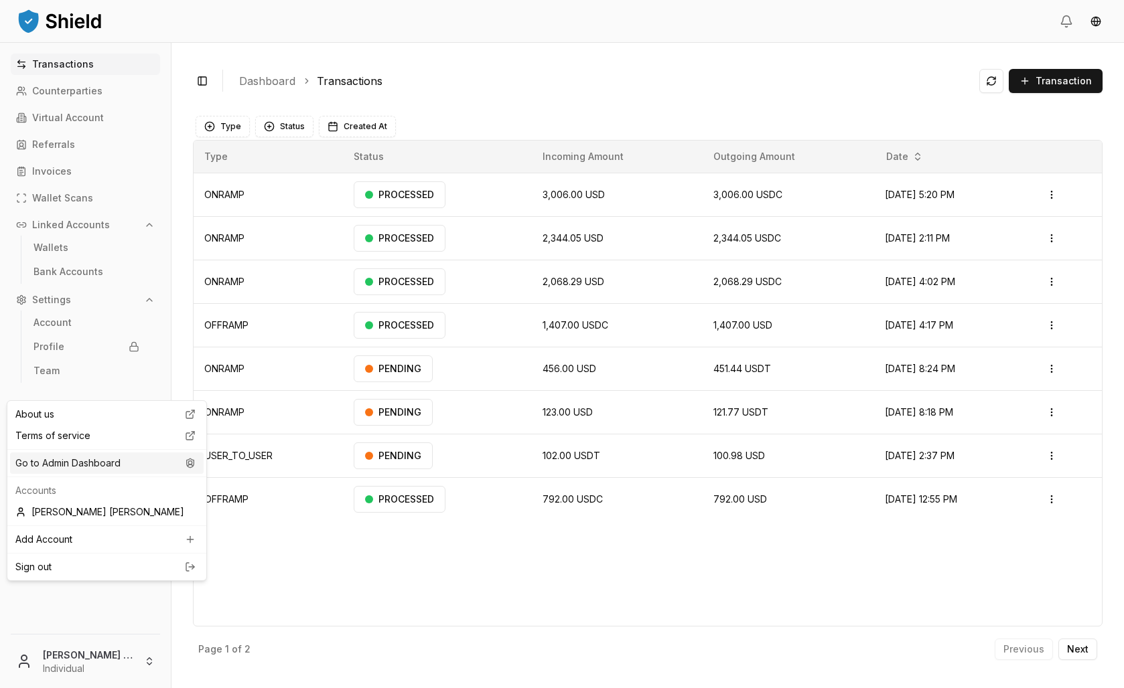
click at [102, 473] on div "Go to Admin Dashboard" at bounding box center [107, 463] width 194 height 21
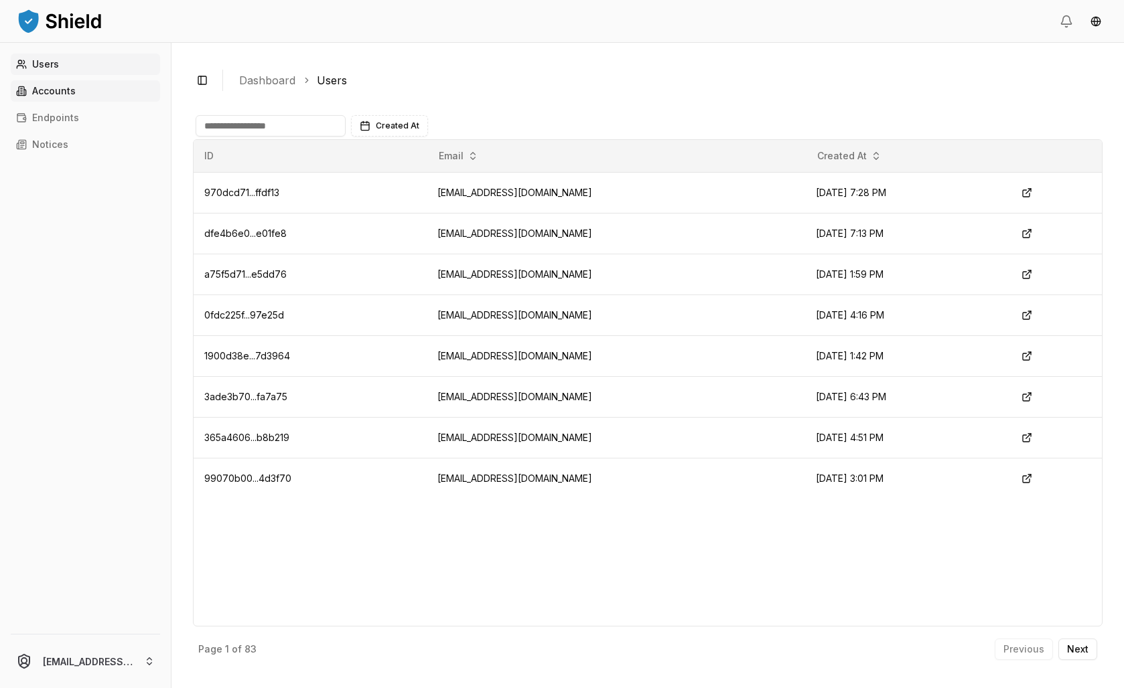
click at [76, 96] on p "Accounts" at bounding box center [54, 90] width 44 height 9
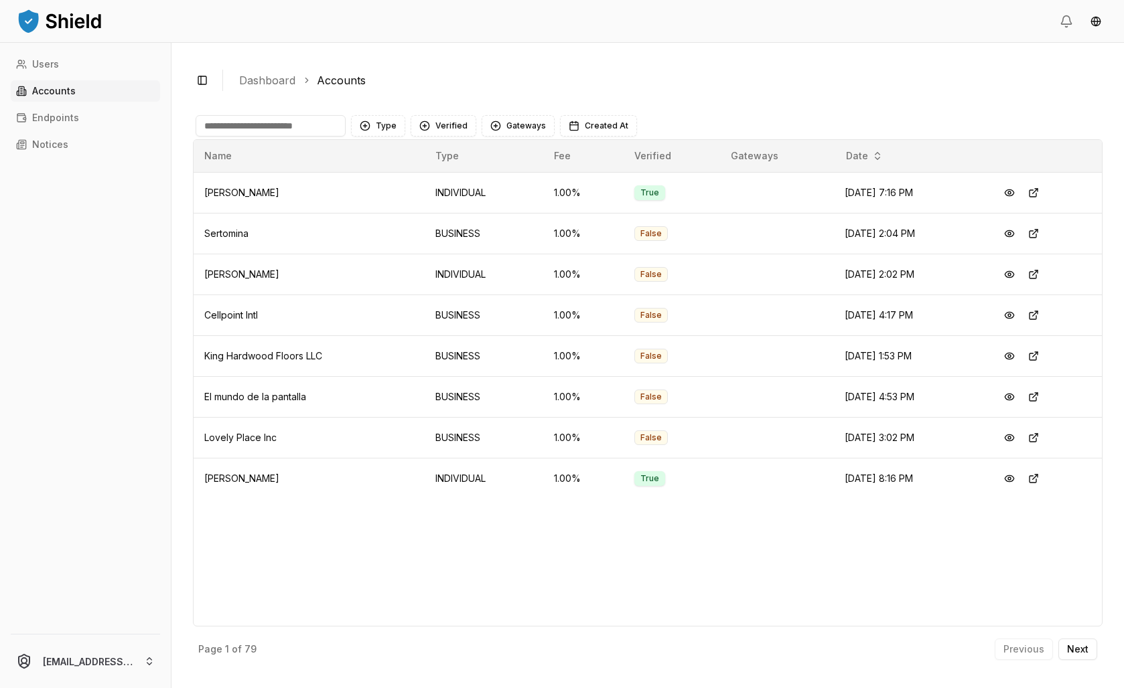
click at [346, 137] on input at bounding box center [271, 125] width 150 height 21
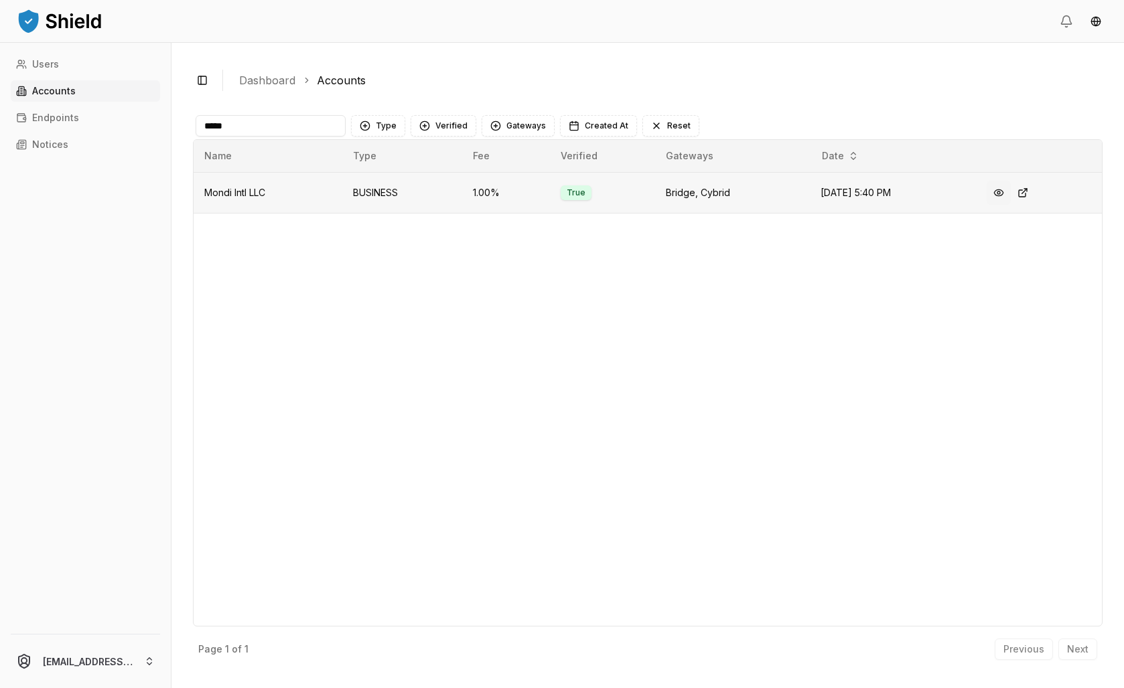
type input "*****"
click at [1011, 205] on button at bounding box center [998, 193] width 24 height 24
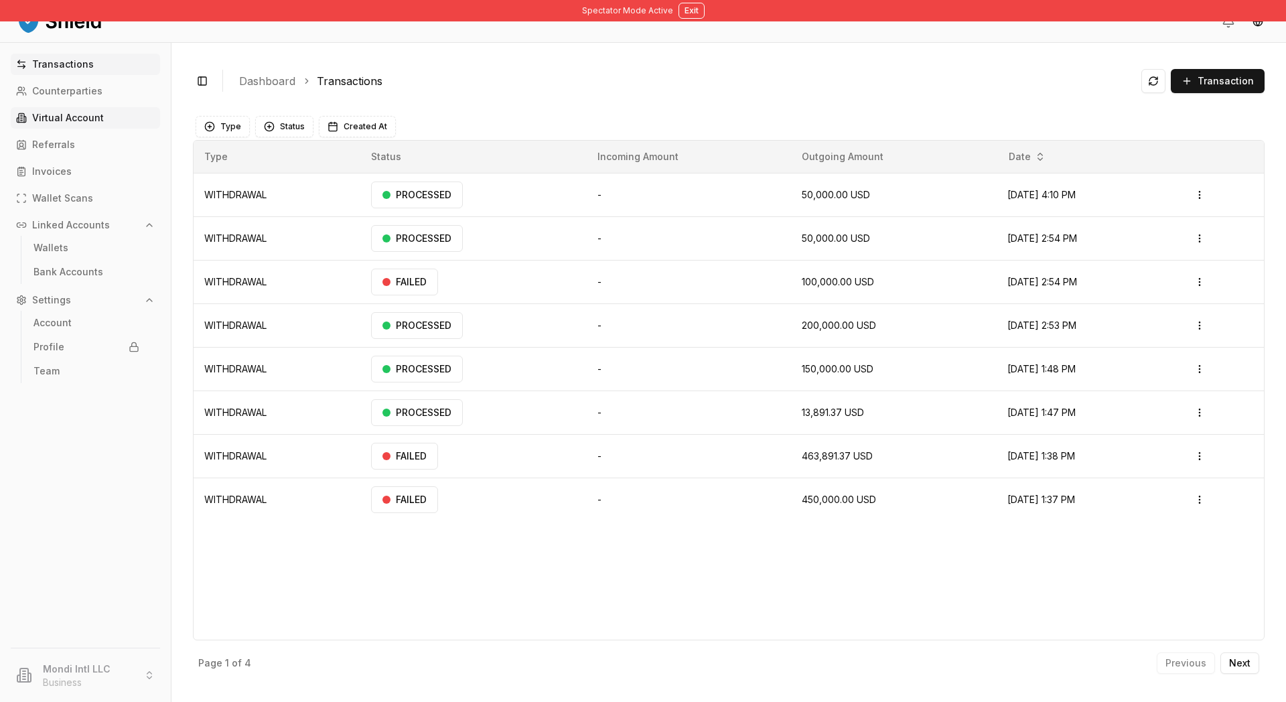
click at [102, 129] on link "Virtual Account" at bounding box center [85, 117] width 149 height 21
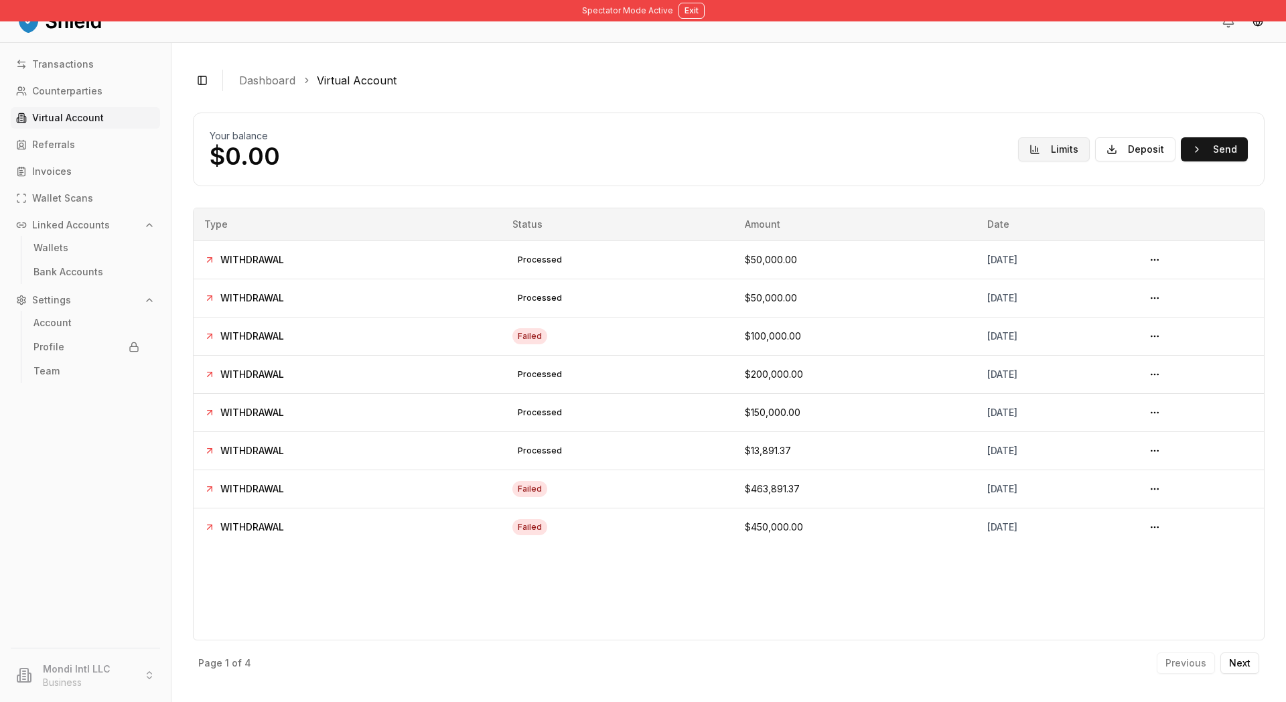
click at [1018, 161] on button "Limits" at bounding box center [1054, 149] width 72 height 24
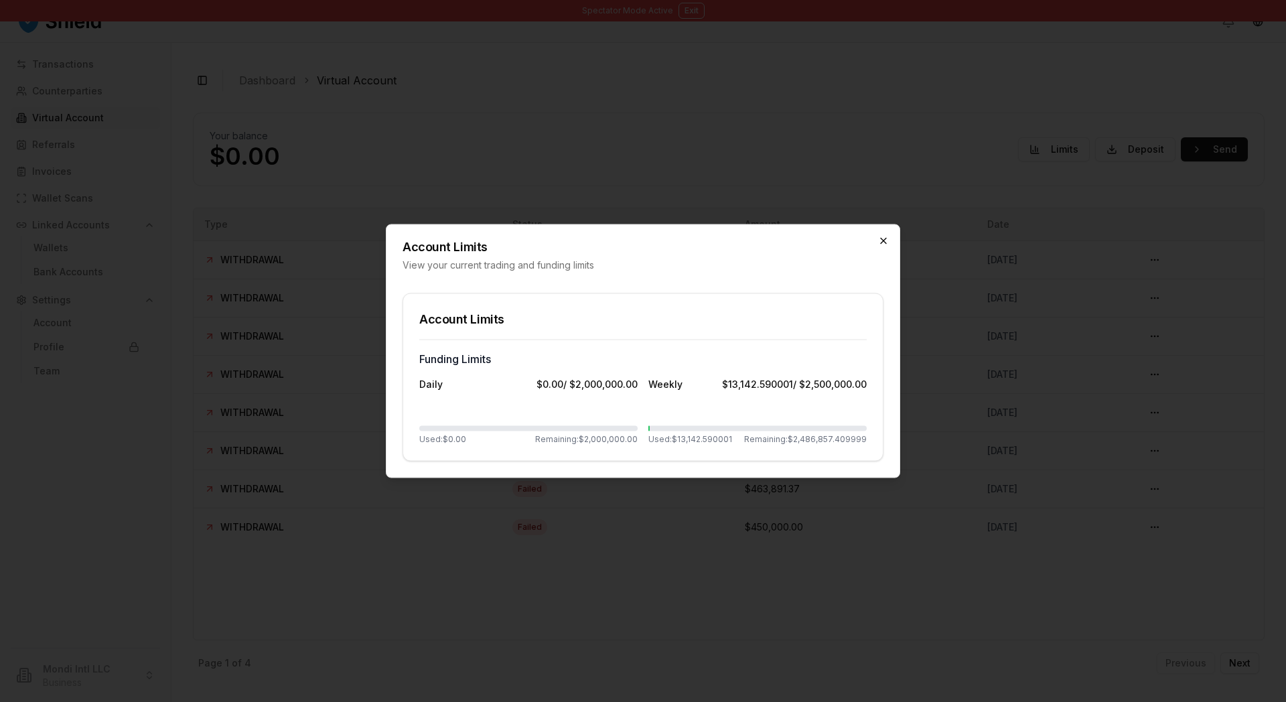
click at [879, 236] on icon "button" at bounding box center [883, 241] width 11 height 11
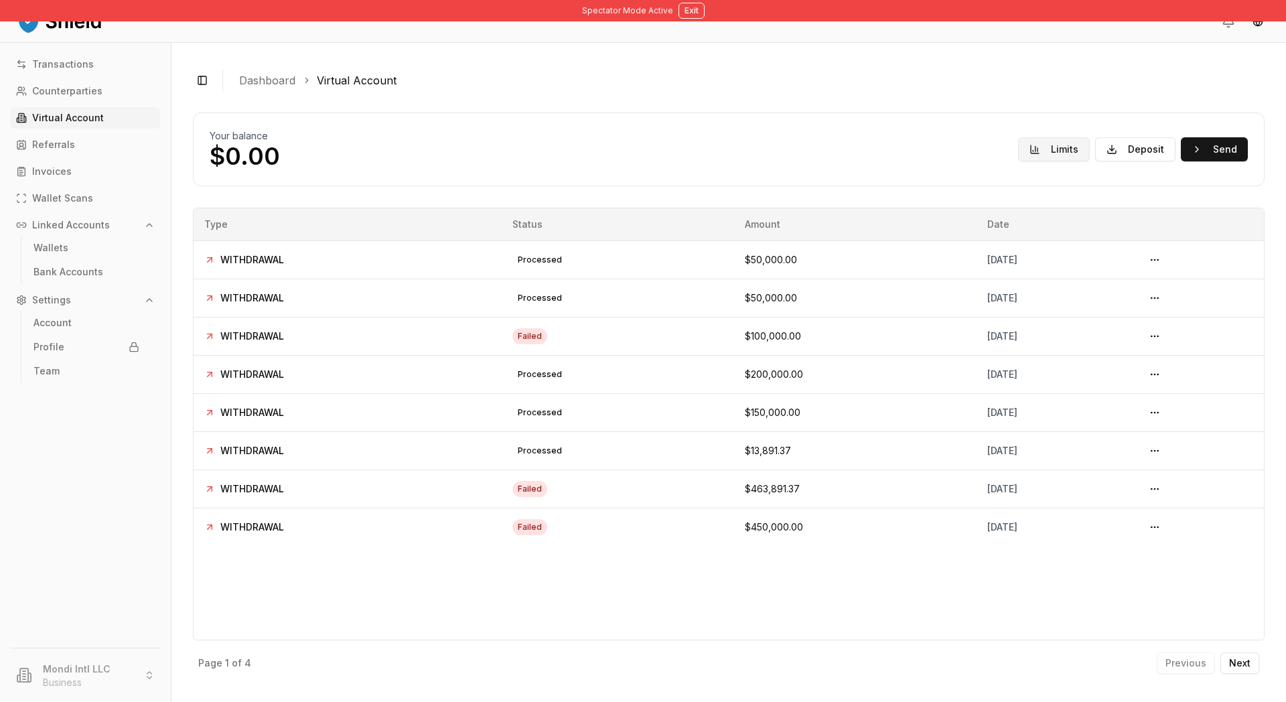
click at [1019, 161] on button "Limits" at bounding box center [1054, 149] width 72 height 24
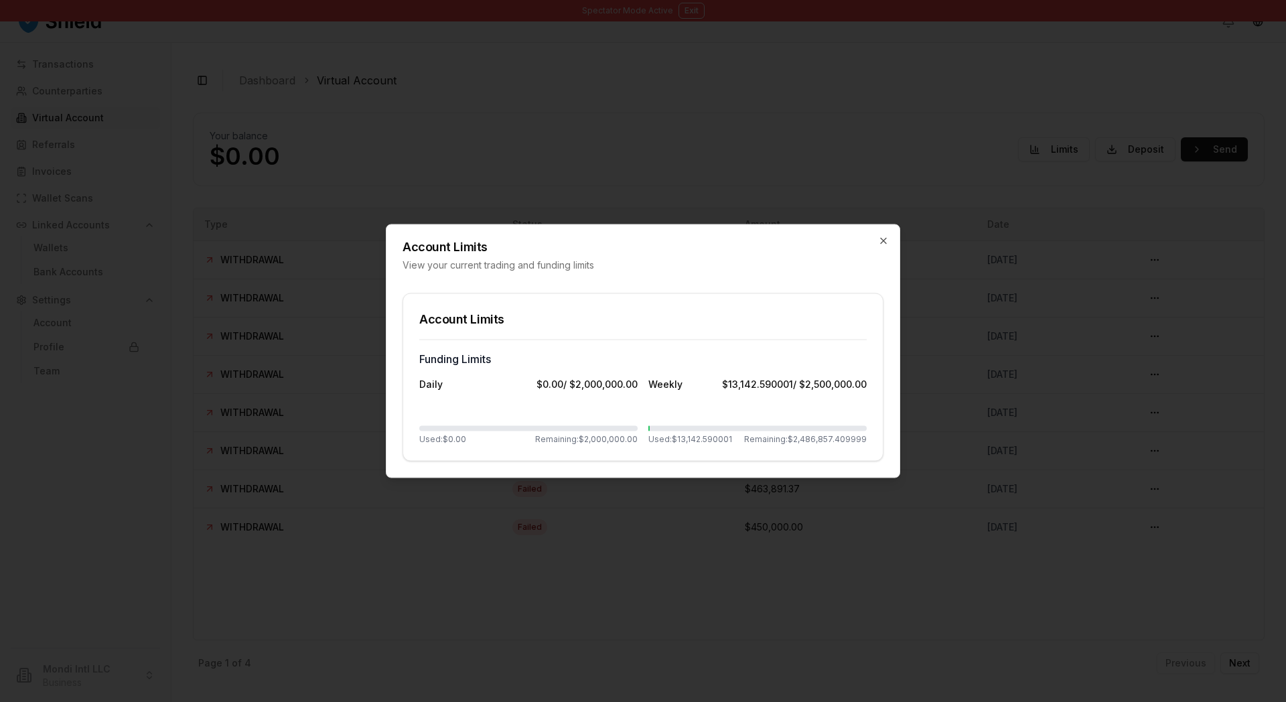
click at [1003, 138] on div at bounding box center [643, 351] width 1286 height 702
